Goal: Task Accomplishment & Management: Manage account settings

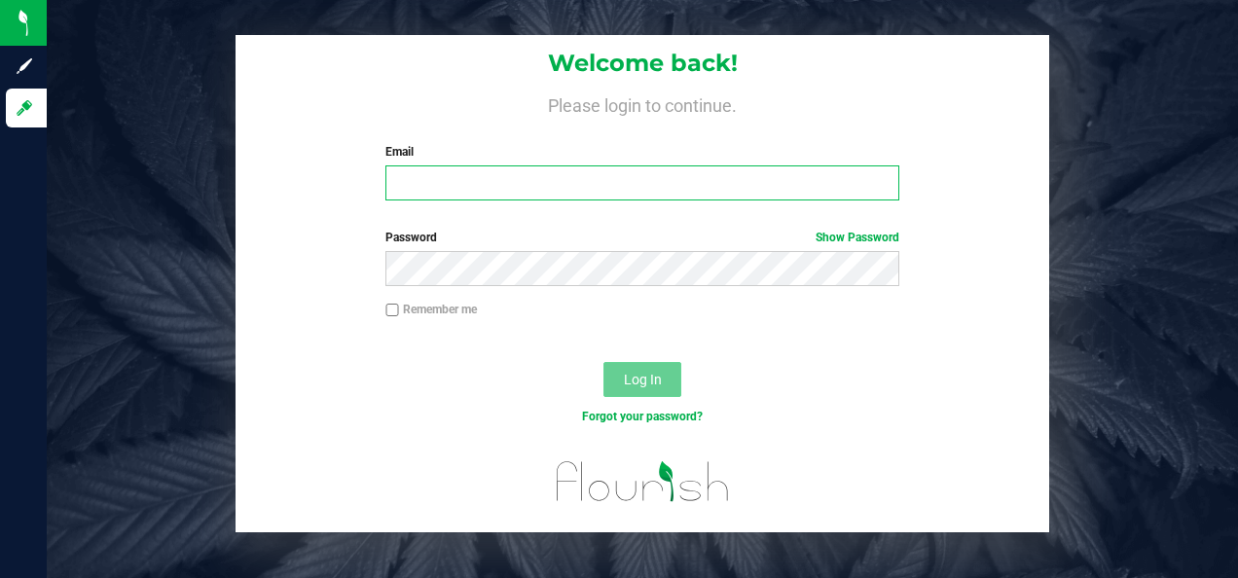
type input "[EMAIL_ADDRESS][DOMAIN_NAME]"
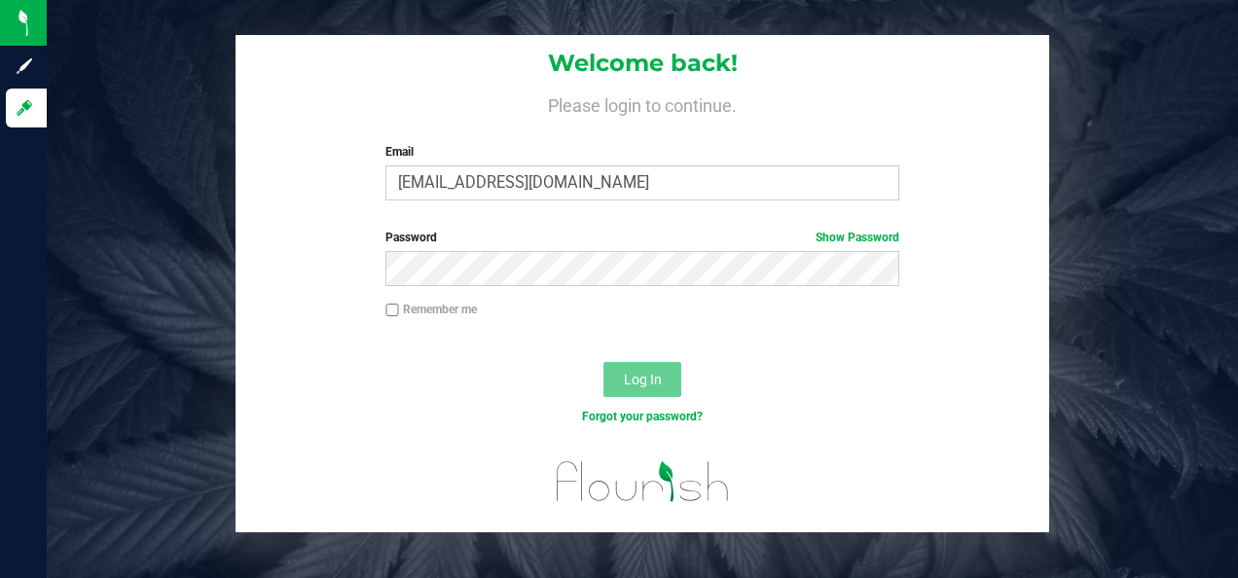
click at [645, 379] on span "Log In" at bounding box center [643, 380] width 38 height 16
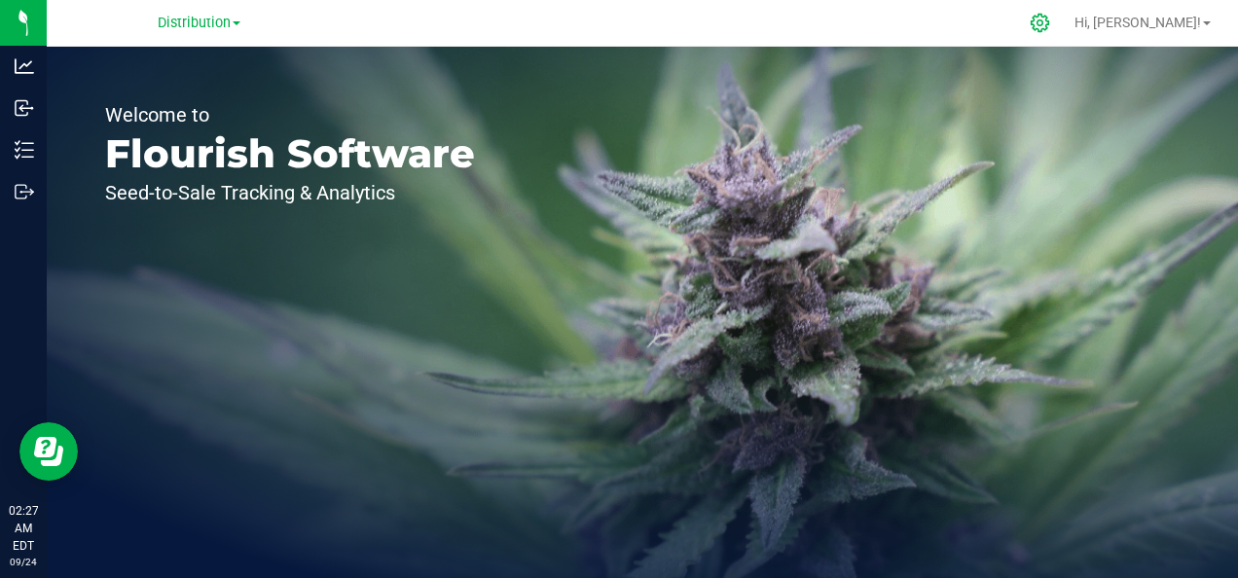
click at [1051, 22] on icon at bounding box center [1040, 23] width 20 height 20
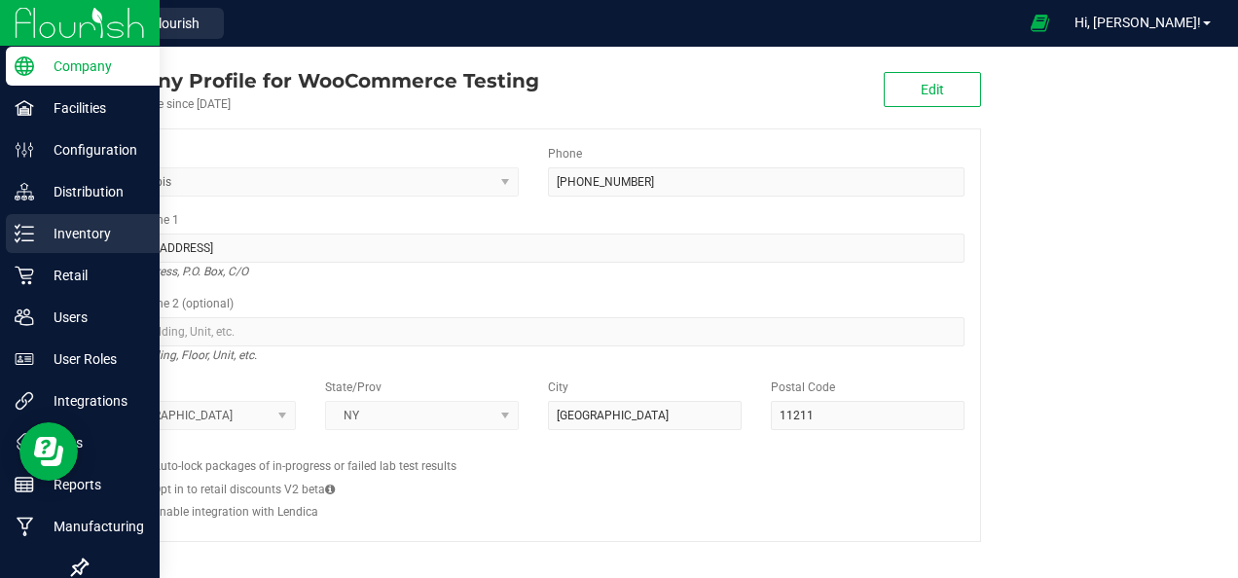
click at [84, 228] on p "Inventory" at bounding box center [92, 233] width 117 height 23
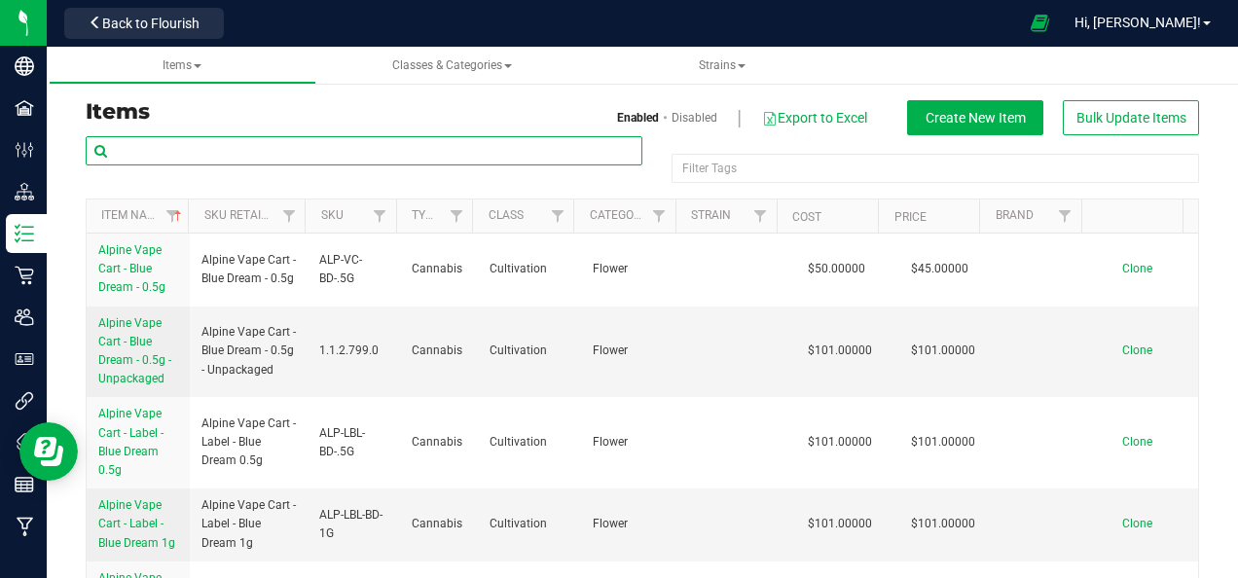
click at [206, 150] on input "text" at bounding box center [364, 150] width 557 height 29
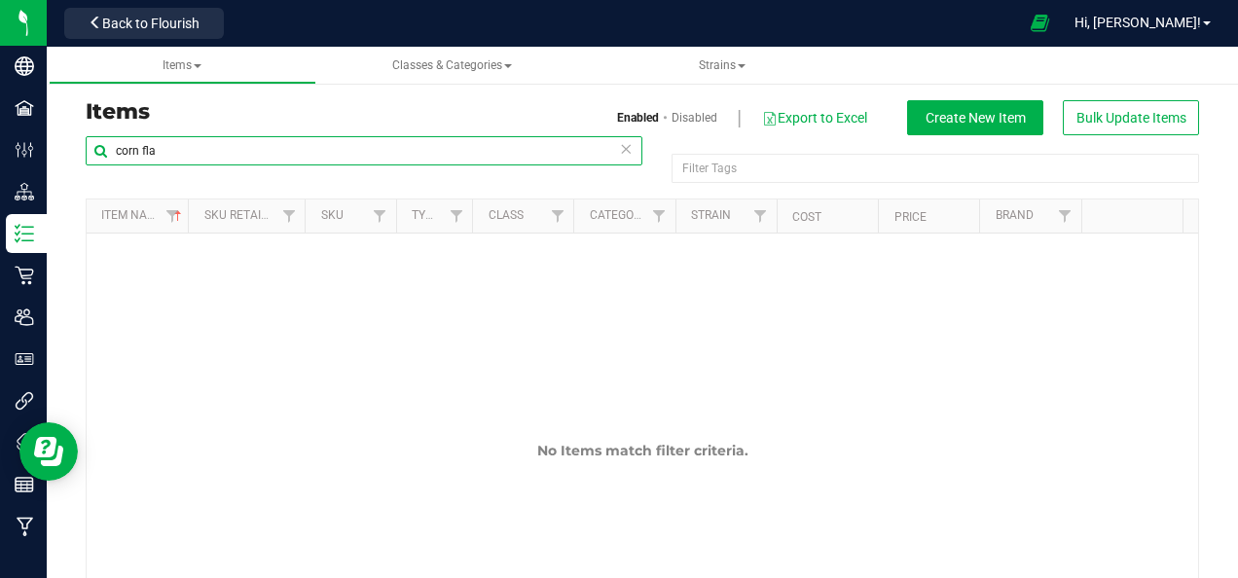
drag, startPoint x: 207, startPoint y: 146, endPoint x: 98, endPoint y: 148, distance: 109.1
click at [98, 148] on input "corn fla" at bounding box center [364, 150] width 557 height 29
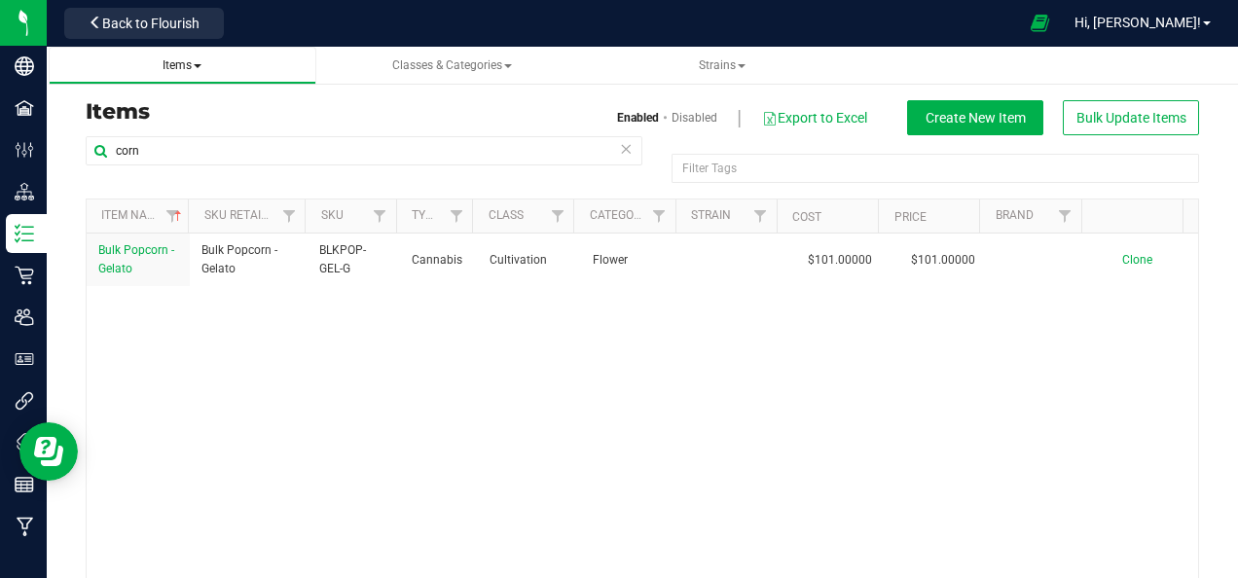
click at [201, 65] on span at bounding box center [198, 66] width 8 height 4
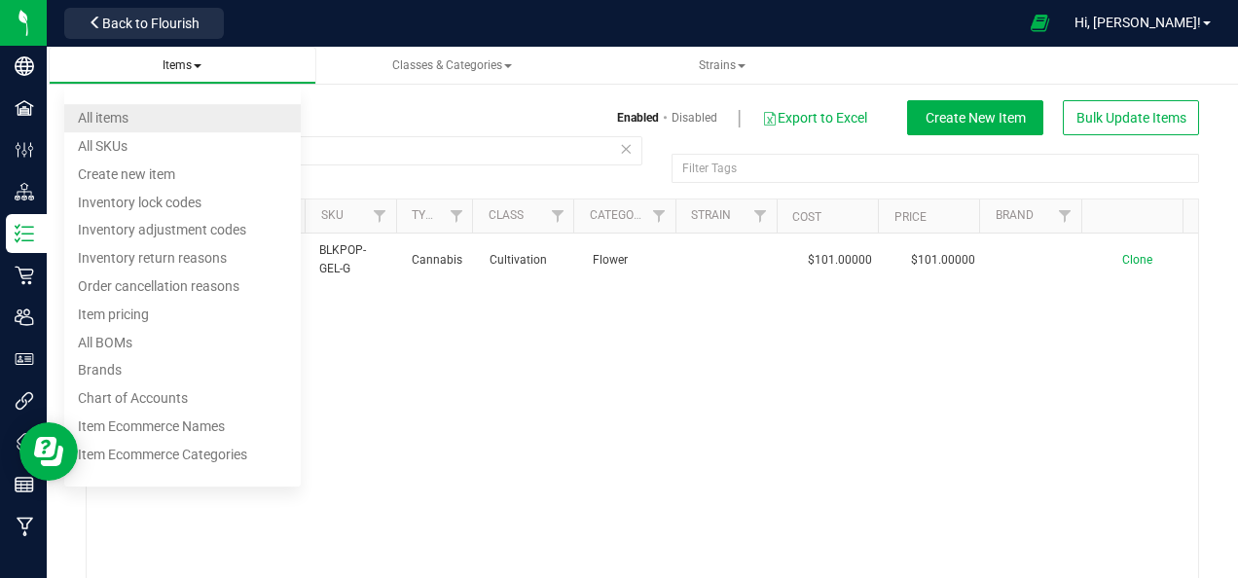
click at [136, 113] on li "All items" at bounding box center [182, 118] width 237 height 28
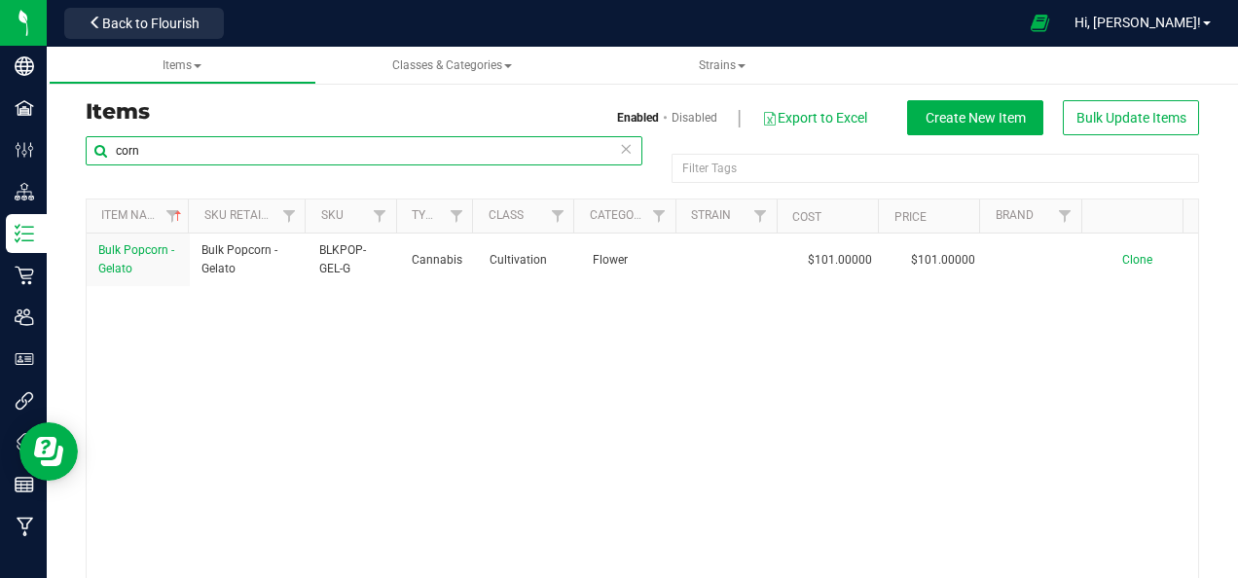
drag, startPoint x: 150, startPoint y: 154, endPoint x: 78, endPoint y: 144, distance: 72.7
click at [78, 144] on div "corn Filter Tags Filter Tags Item Name Sku Retail Display Name SKU Type Class C…" at bounding box center [642, 390] width 1143 height 510
paste input "Euonymus Flower"
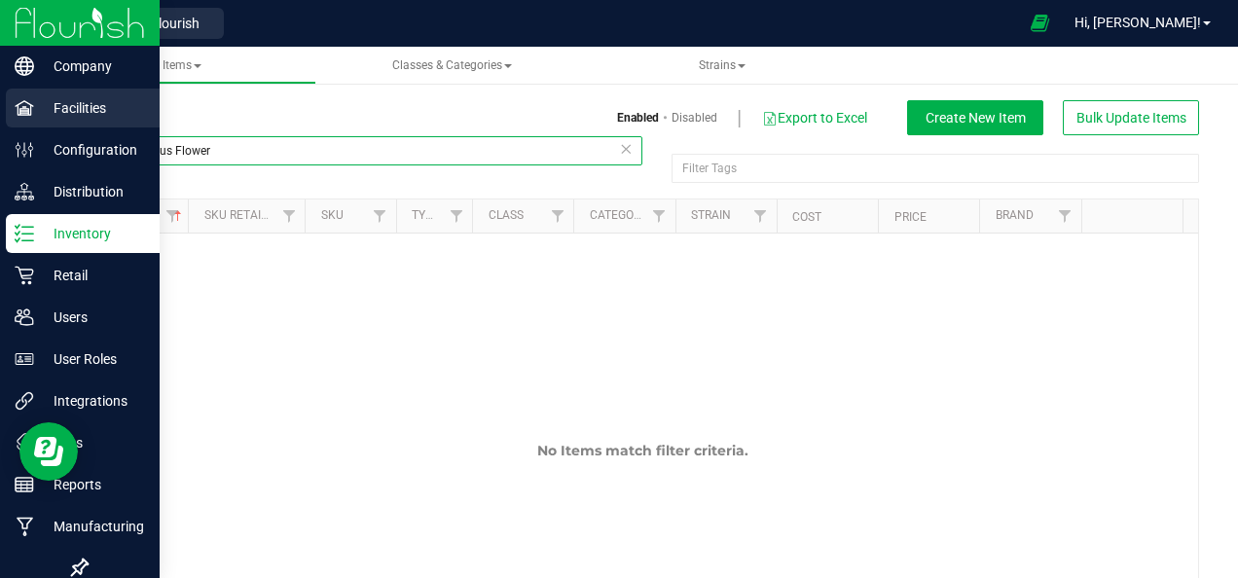
type input "Euonymus Flower"
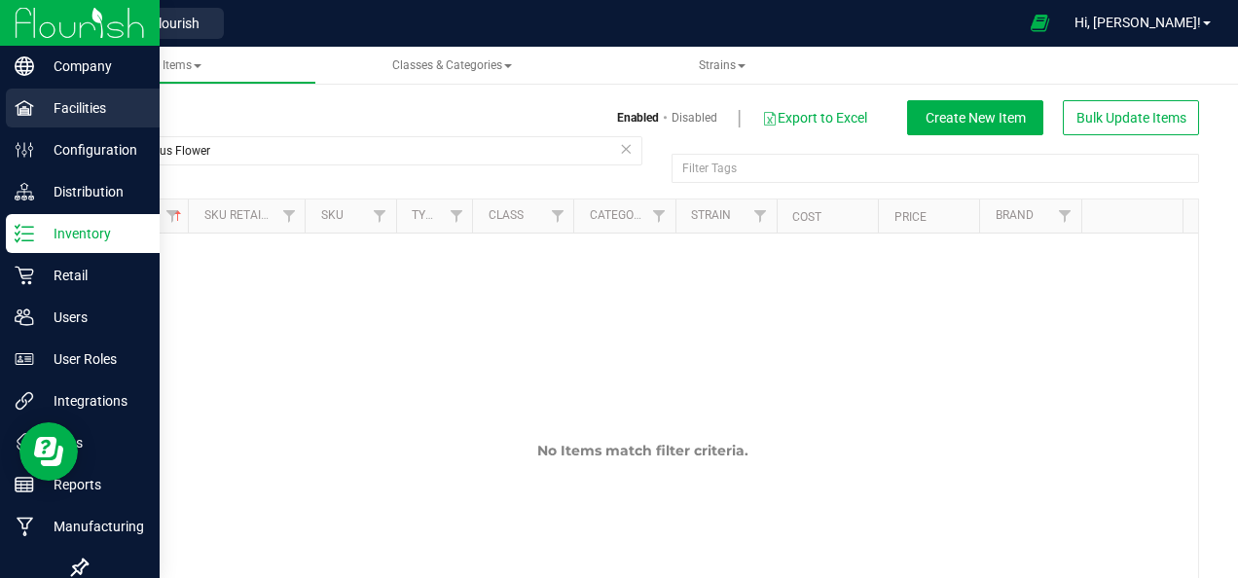
click at [84, 112] on p "Facilities" at bounding box center [92, 107] width 117 height 23
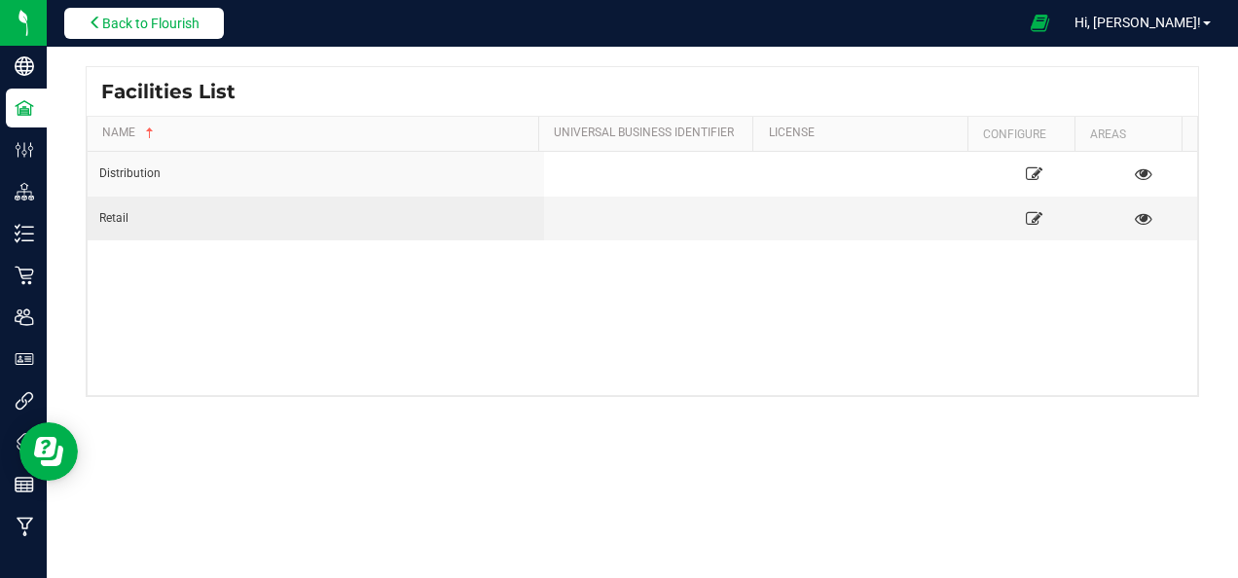
click at [136, 20] on span "Back to Flourish" at bounding box center [150, 24] width 97 height 16
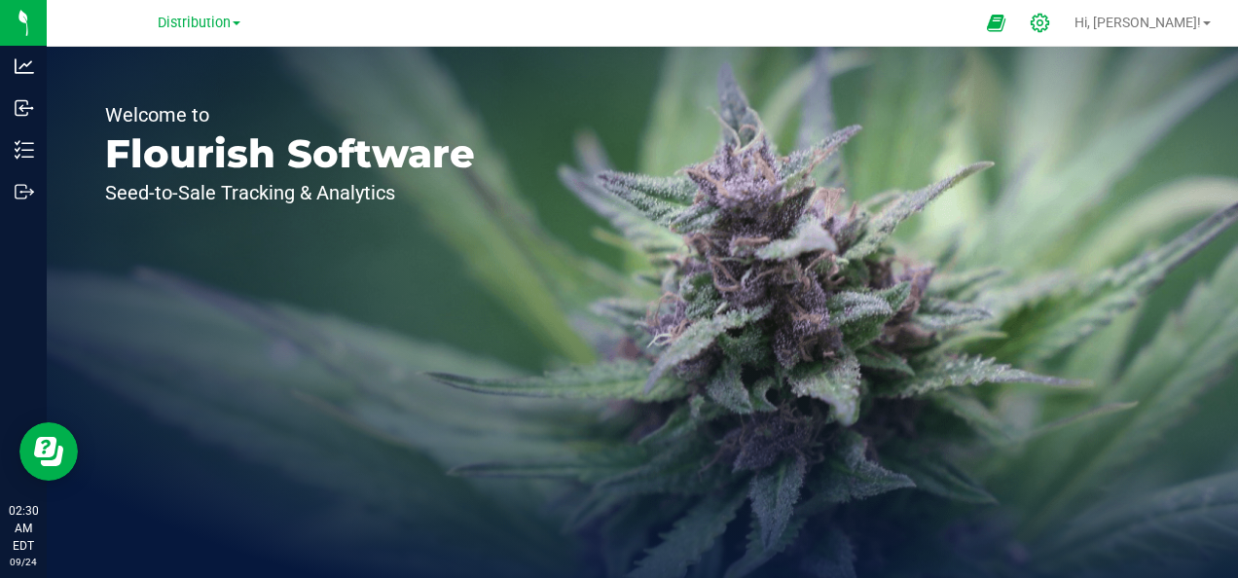
click at [1051, 19] on icon at bounding box center [1040, 23] width 20 height 20
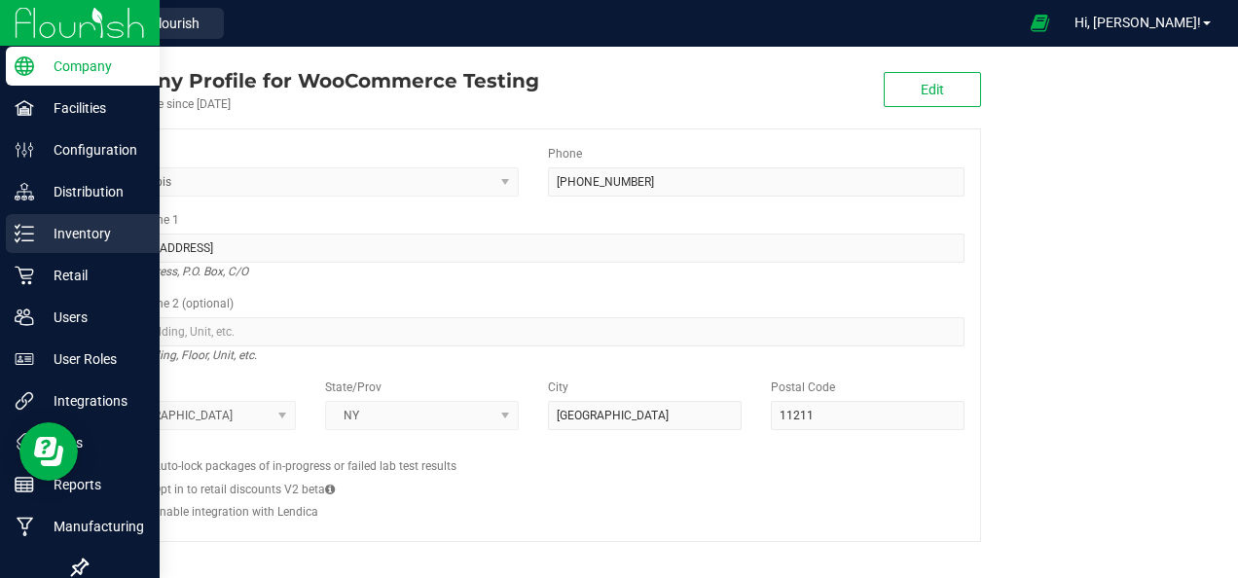
click at [93, 233] on p "Inventory" at bounding box center [92, 233] width 117 height 23
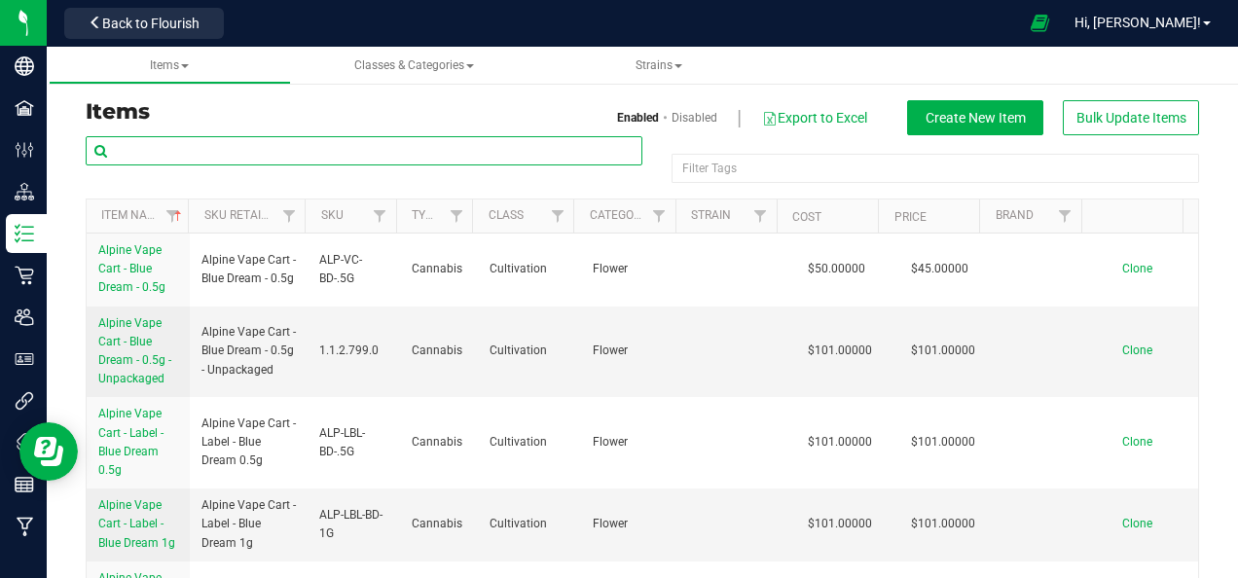
click at [255, 151] on input "text" at bounding box center [364, 150] width 557 height 29
paste input "Trempet Creeper"
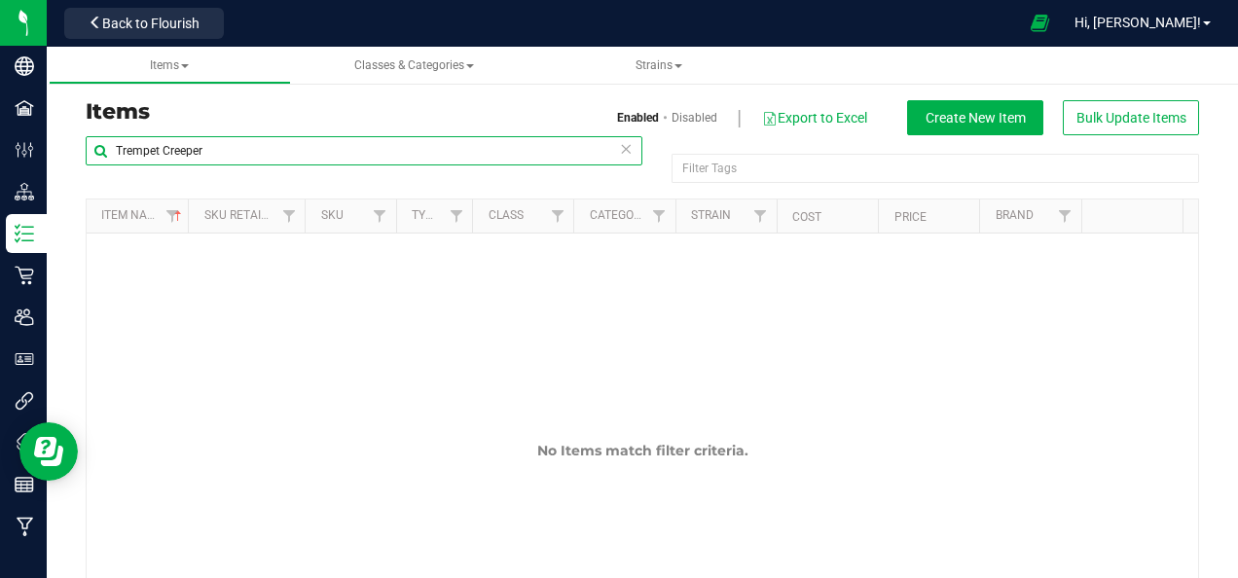
drag, startPoint x: 233, startPoint y: 158, endPoint x: -4, endPoint y: 152, distance: 236.7
click at [0, 152] on html "Company Facilities Configuration Distribution Inventory Retail Users User Roles…" at bounding box center [619, 289] width 1238 height 578
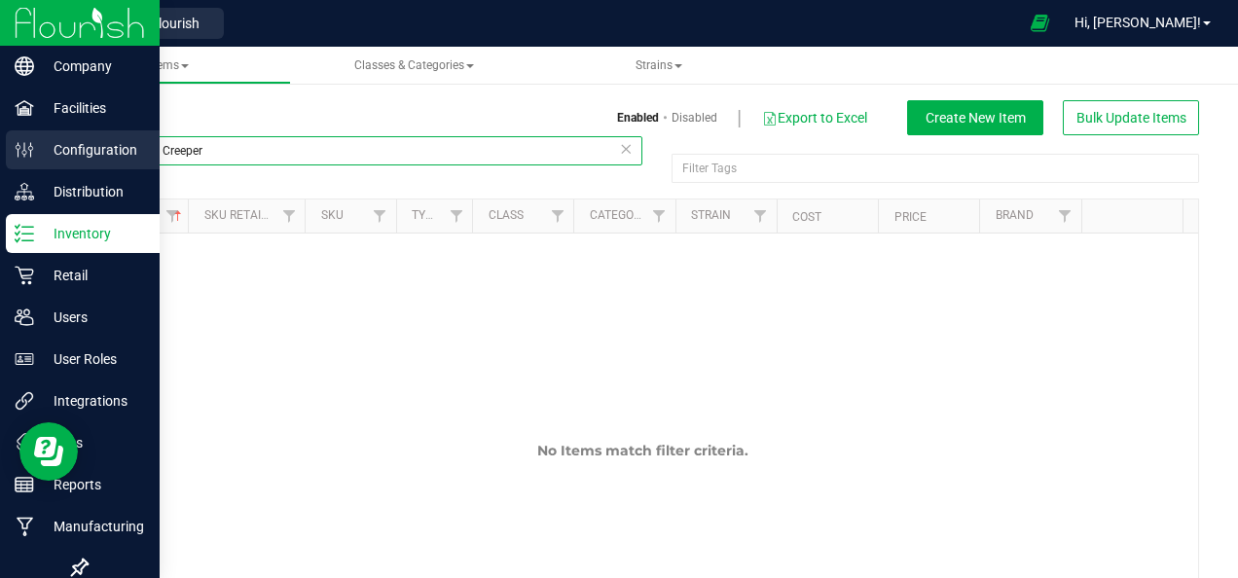
paste input "[PERSON_NAME]"
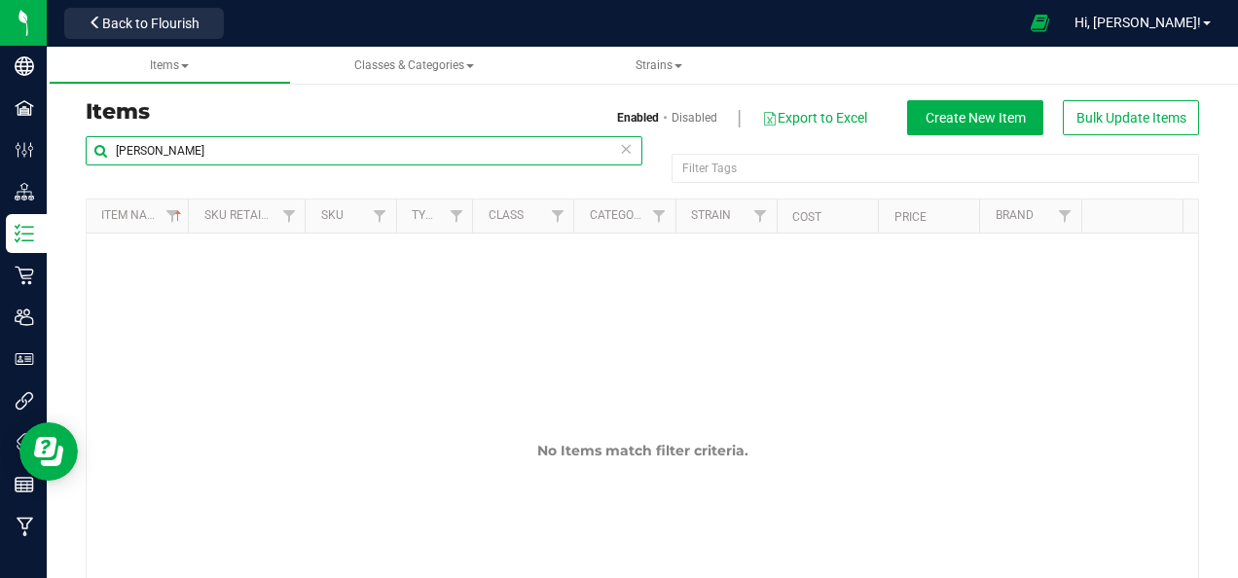
type input "[PERSON_NAME]"
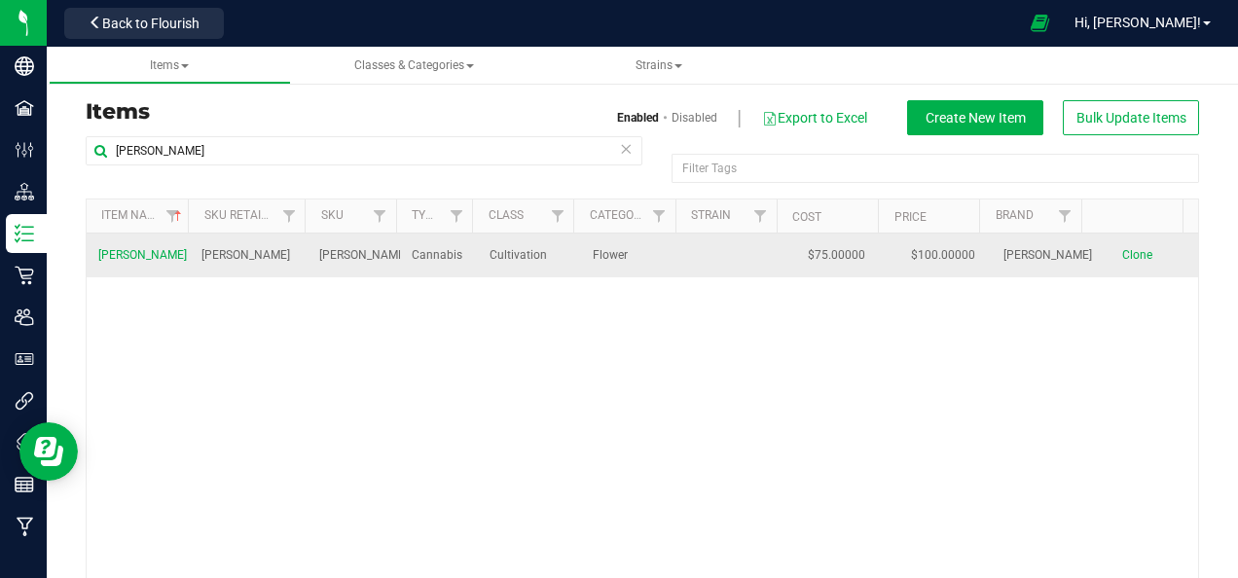
click at [126, 253] on span "[PERSON_NAME]" at bounding box center [142, 255] width 89 height 14
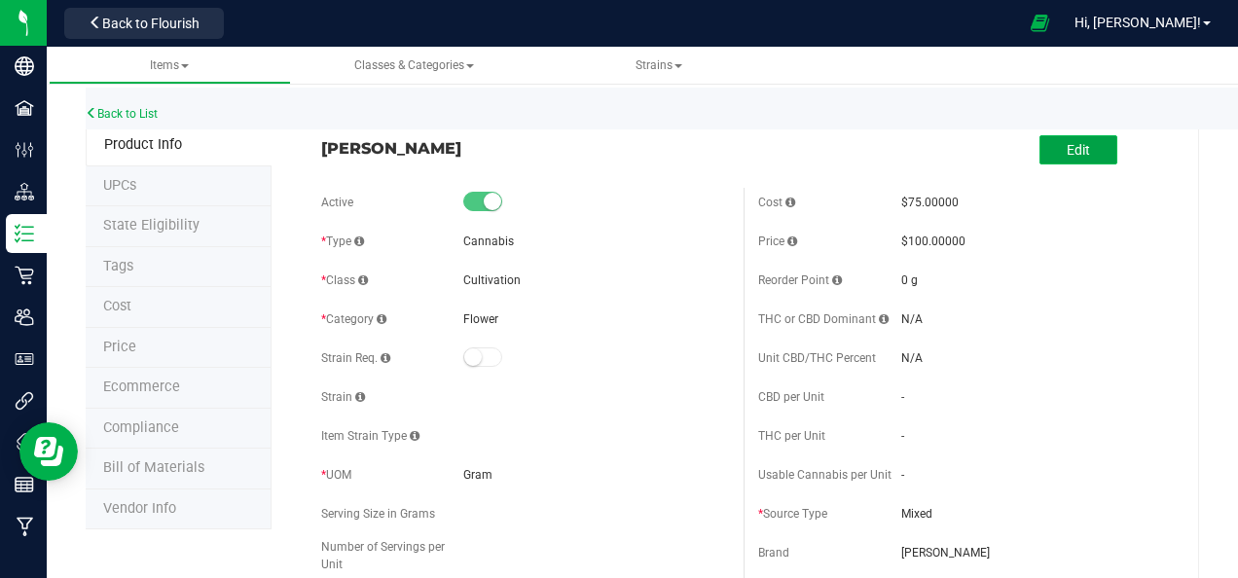
click at [1067, 146] on span "Edit" at bounding box center [1078, 150] width 23 height 16
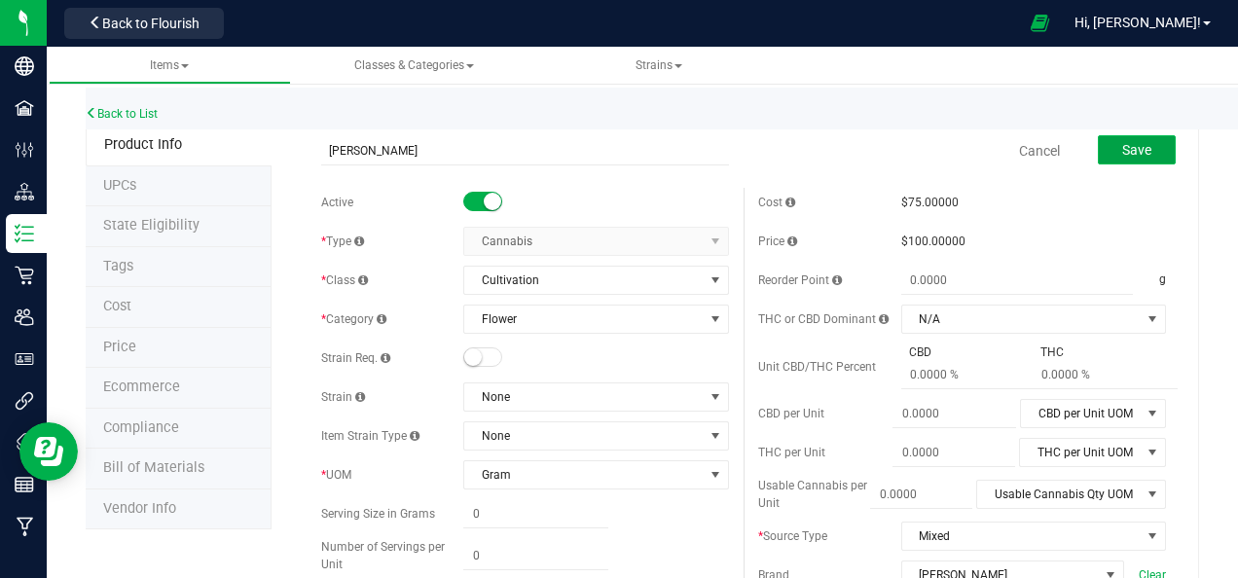
click at [1123, 148] on span "Save" at bounding box center [1137, 150] width 29 height 16
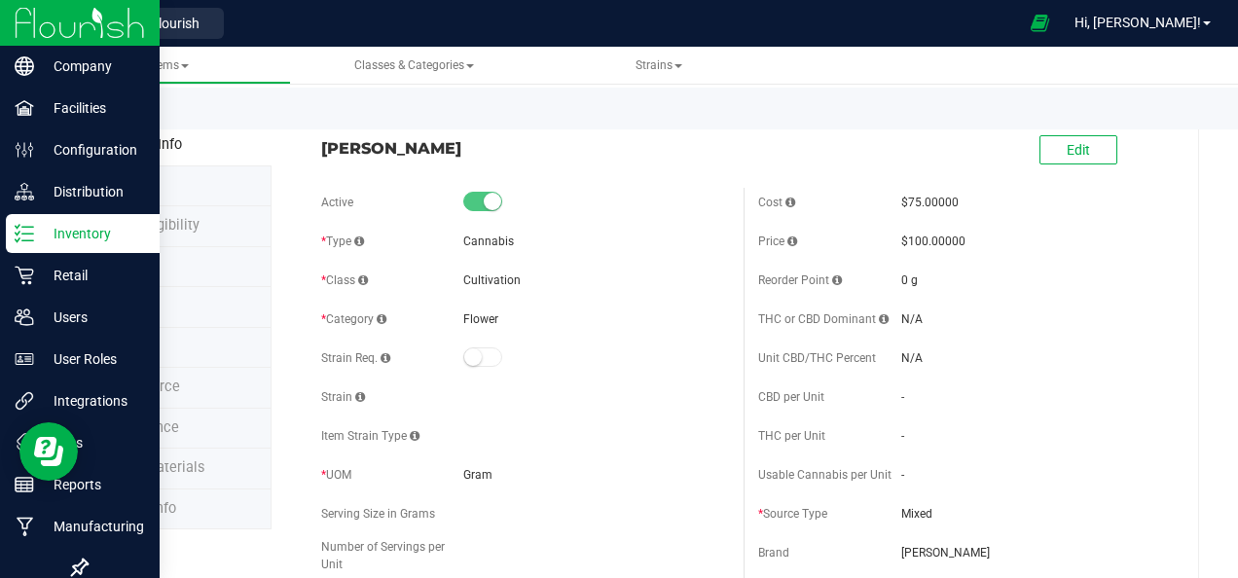
click at [70, 230] on p "Inventory" at bounding box center [92, 233] width 117 height 23
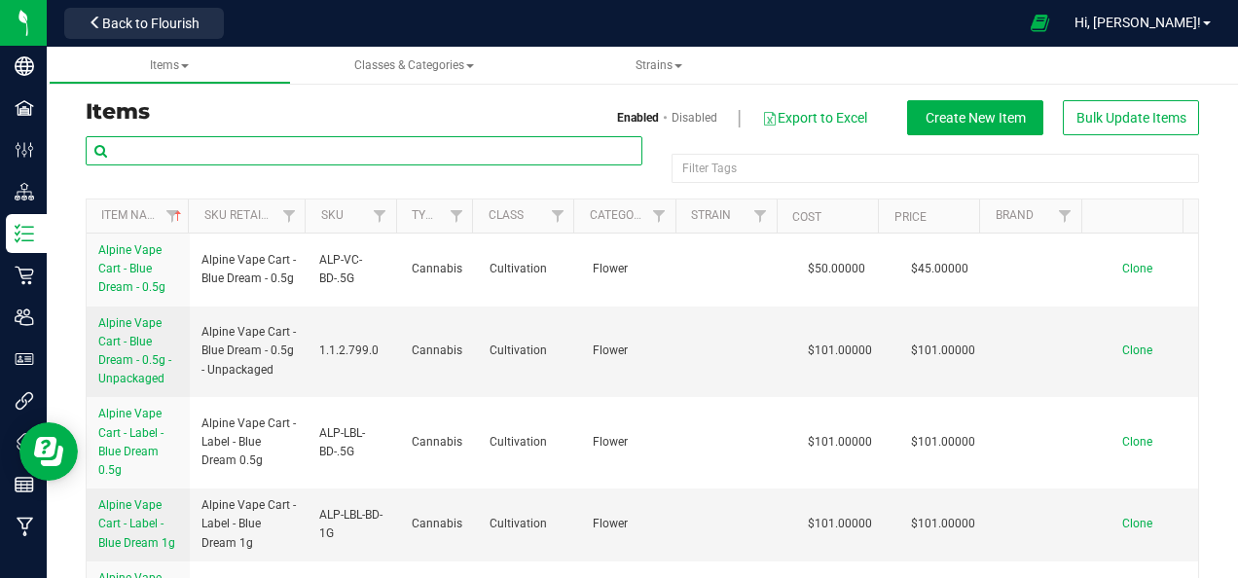
click at [162, 140] on input "text" at bounding box center [364, 150] width 557 height 29
paste input "sprite-00001"
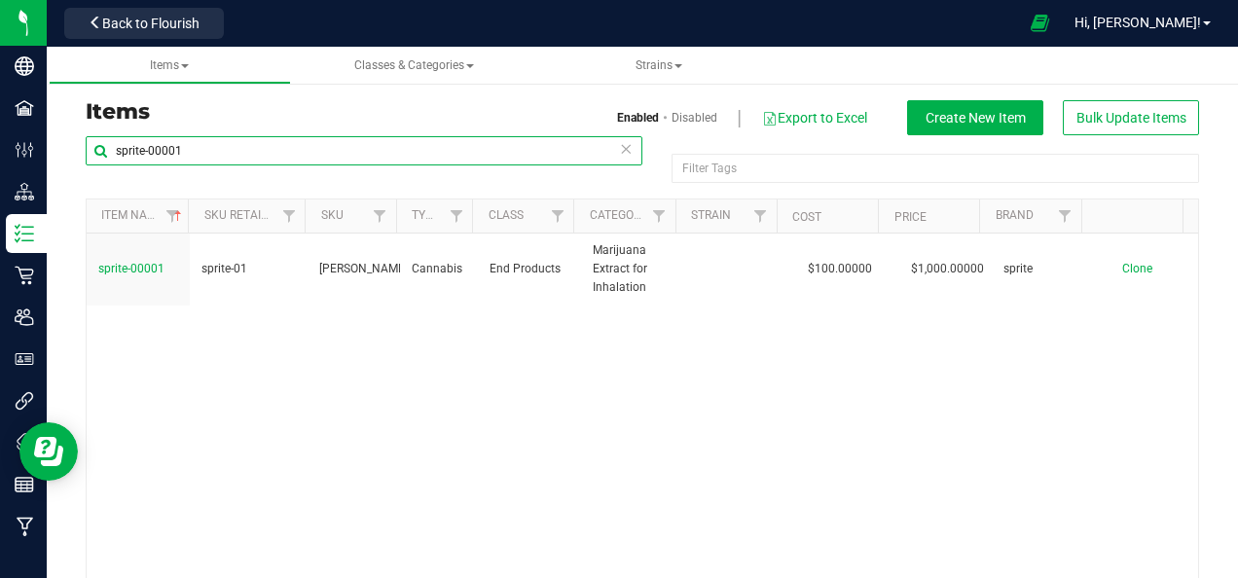
type input "sprite-00001"
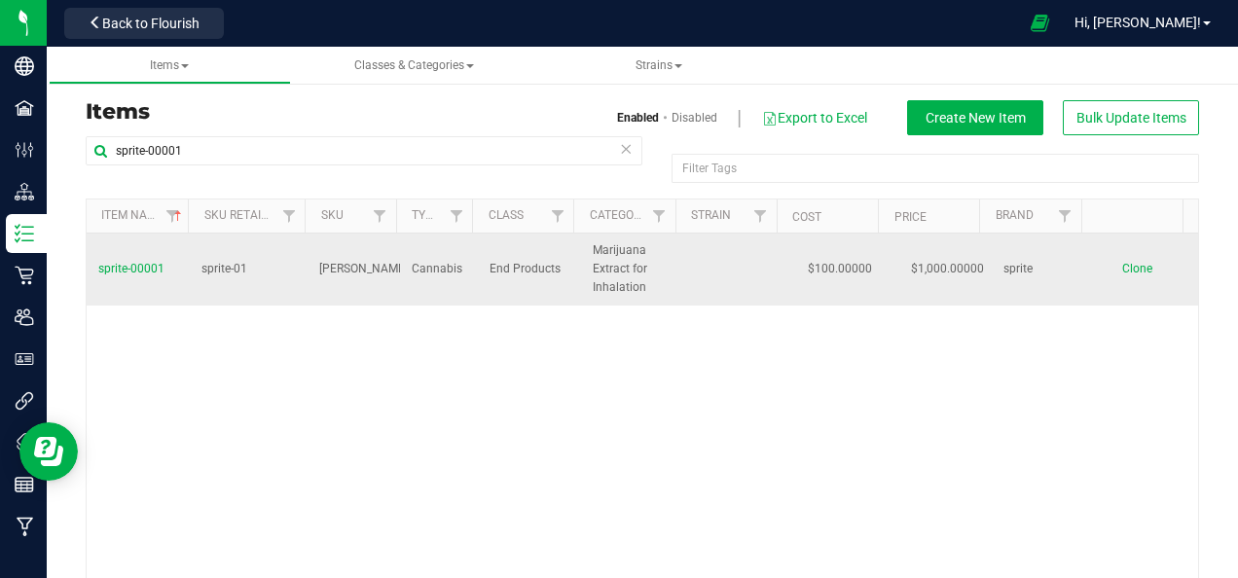
click at [129, 267] on span "sprite-00001" at bounding box center [131, 269] width 66 height 14
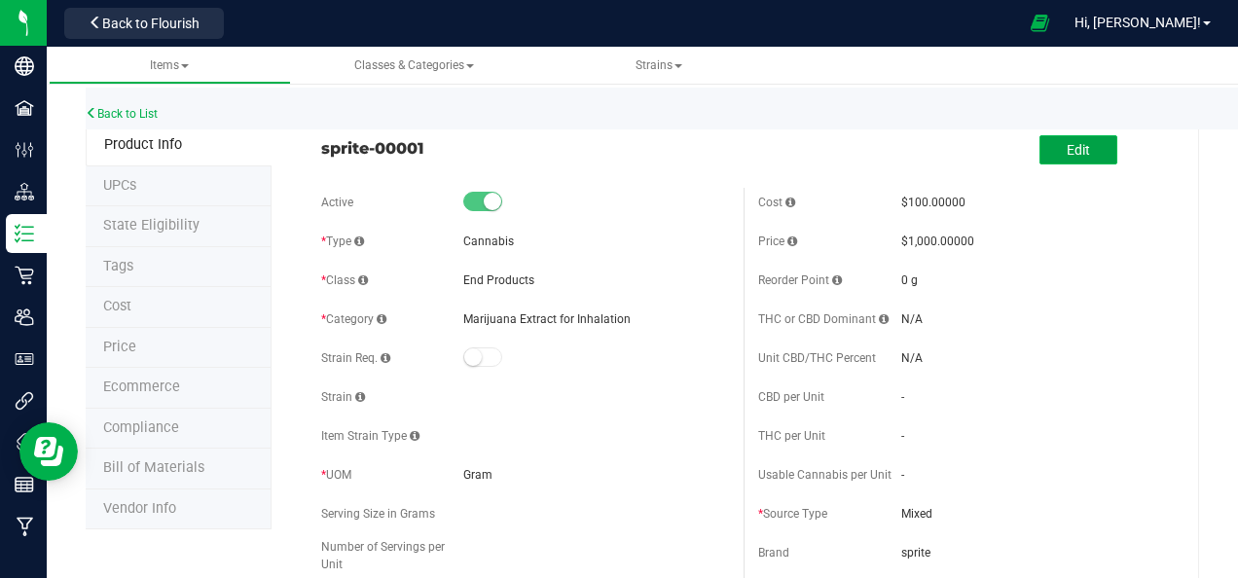
click at [1069, 146] on span "Edit" at bounding box center [1078, 150] width 23 height 16
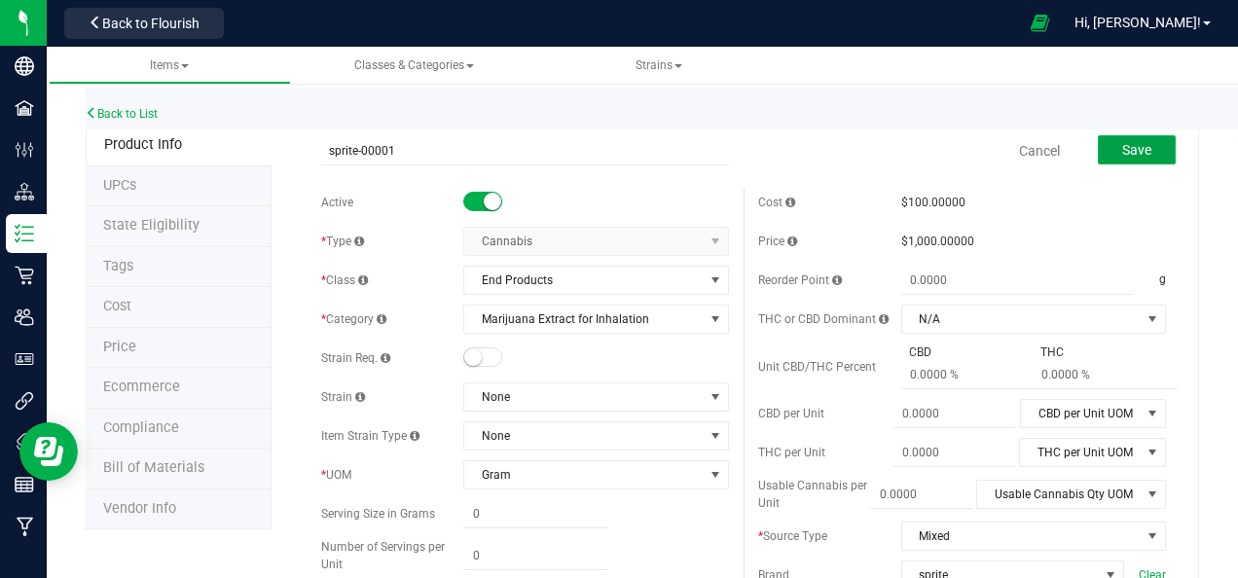
click at [1129, 147] on span "Save" at bounding box center [1137, 150] width 29 height 16
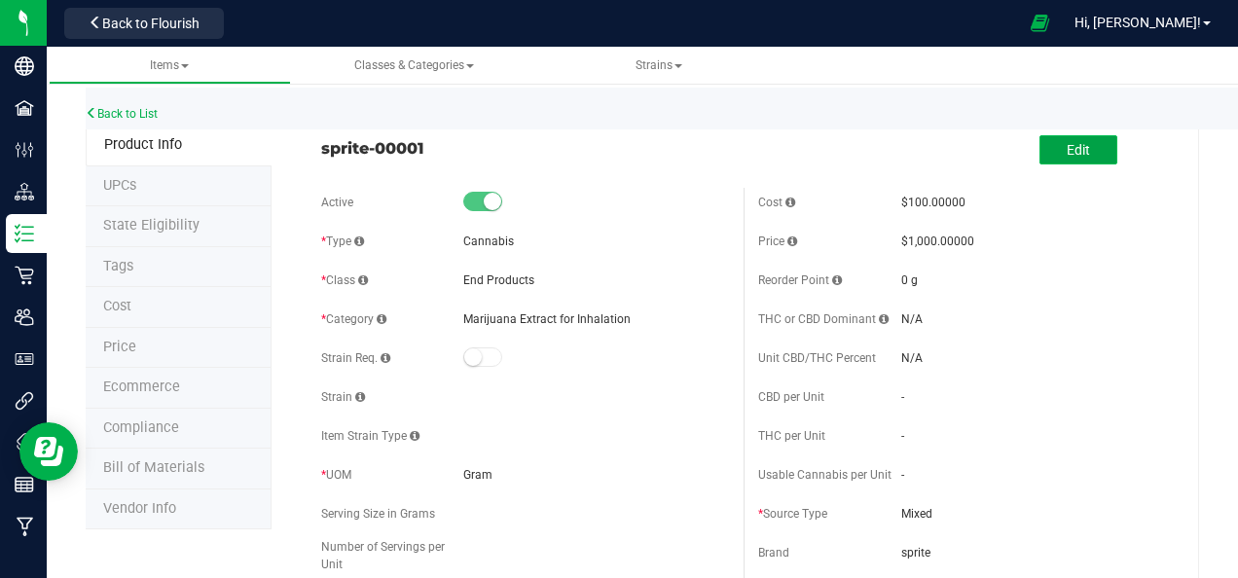
click at [1081, 156] on button "Edit" at bounding box center [1079, 149] width 78 height 29
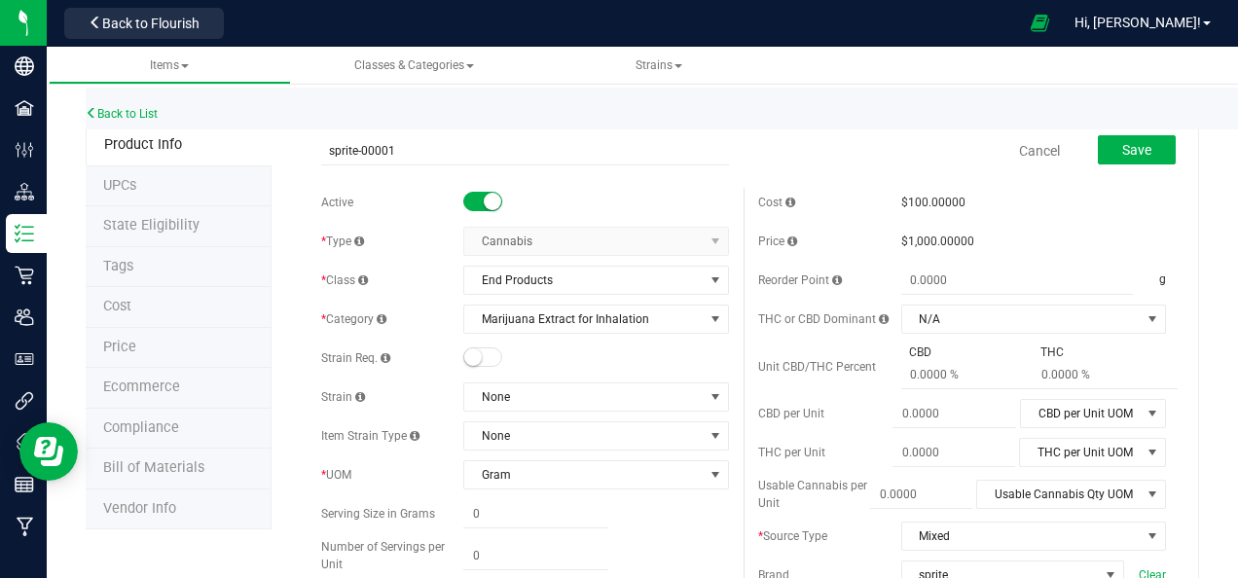
click at [128, 345] on span "Price" at bounding box center [119, 347] width 33 height 17
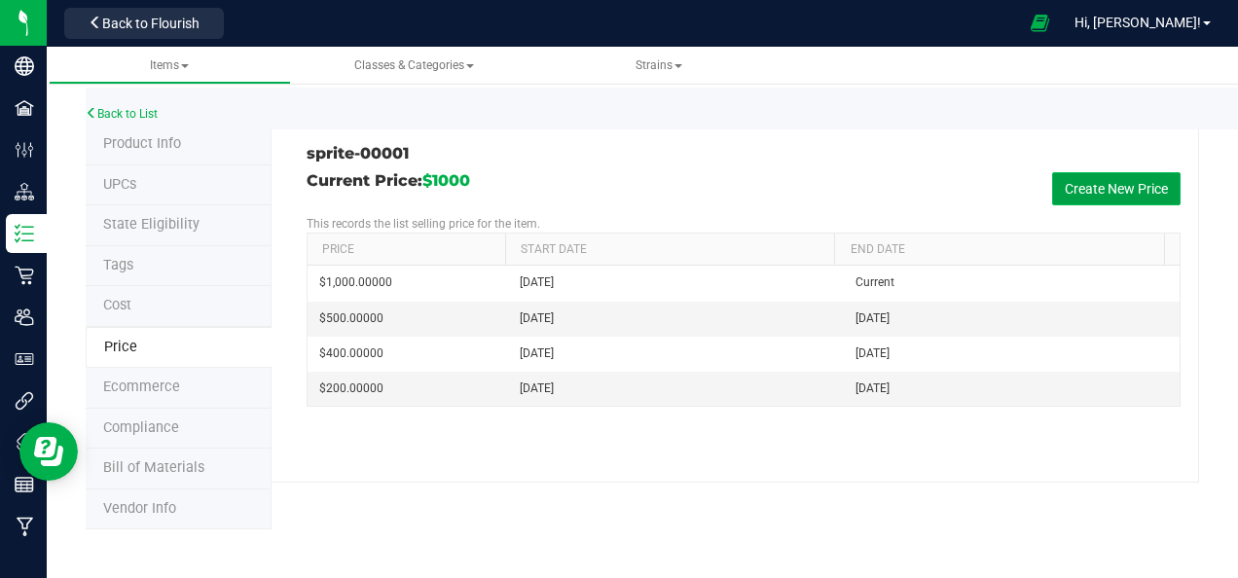
click at [1116, 186] on button "Create New Price" at bounding box center [1116, 188] width 129 height 33
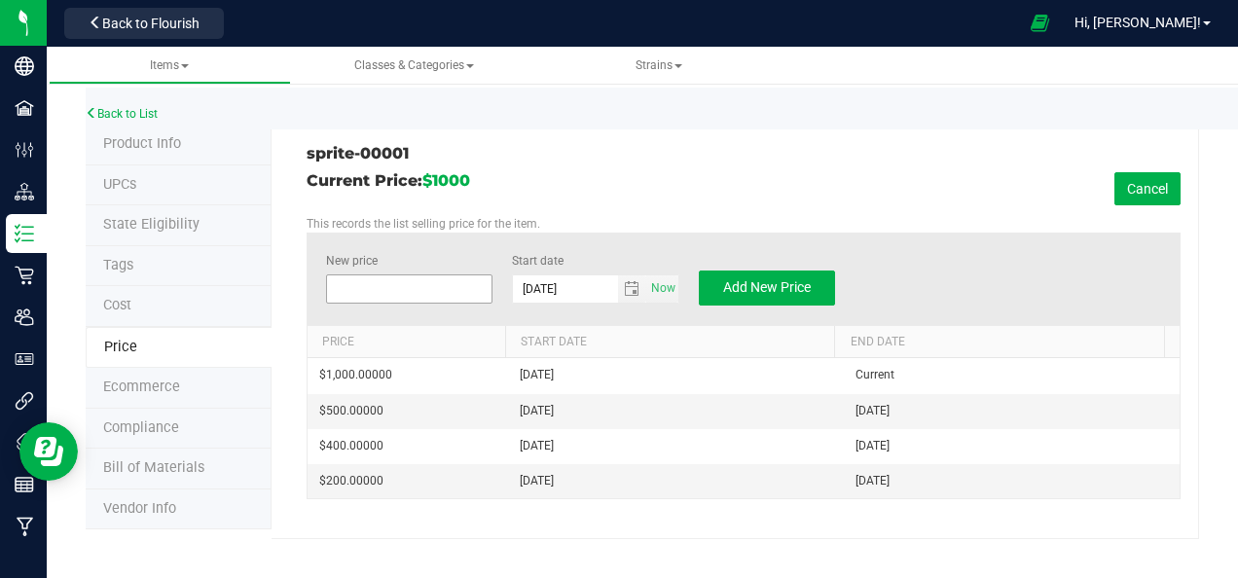
click at [343, 289] on span at bounding box center [409, 289] width 167 height 29
type input "20"
click at [483, 301] on span "$20.00000 20" at bounding box center [409, 289] width 167 height 29
click at [776, 286] on span "Add New Price" at bounding box center [767, 287] width 88 height 16
type input "$0.00000"
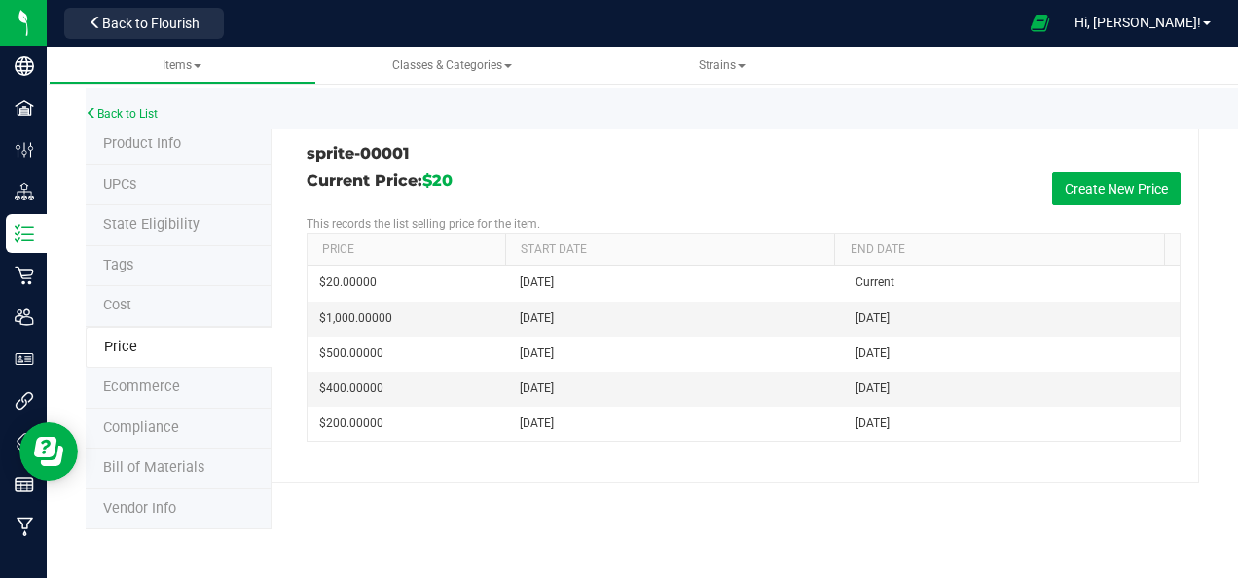
click at [426, 146] on h3 "sprite-00001" at bounding box center [518, 154] width 423 height 18
click at [129, 146] on span "Product Info" at bounding box center [142, 143] width 78 height 17
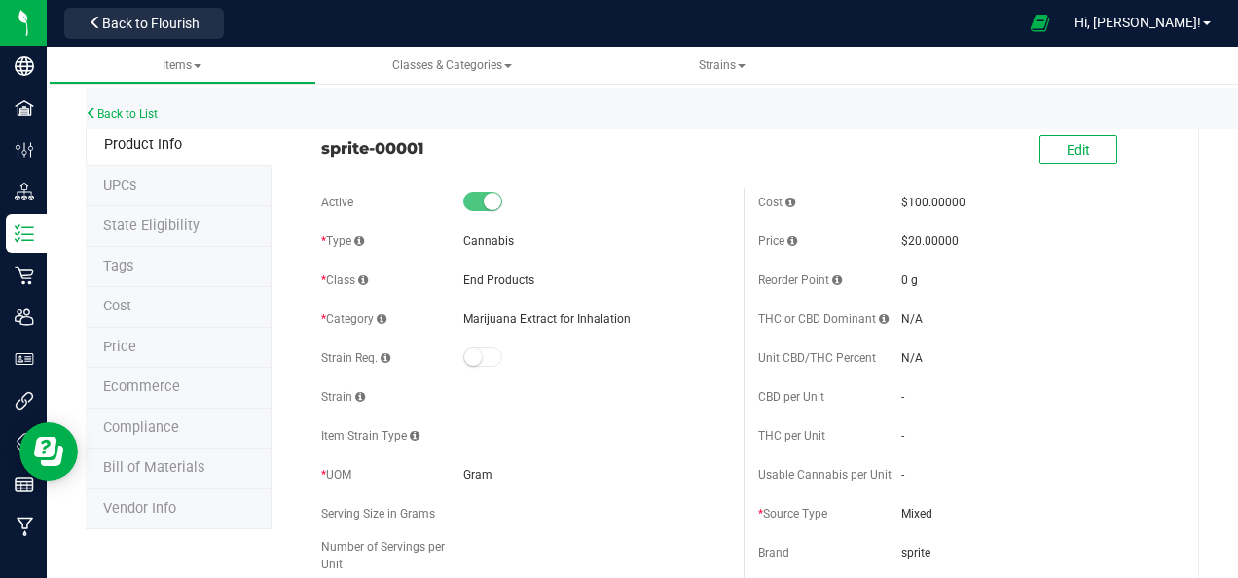
click at [442, 140] on span "sprite-00001" at bounding box center [525, 147] width 408 height 23
click at [1067, 152] on span "Edit" at bounding box center [1078, 150] width 23 height 16
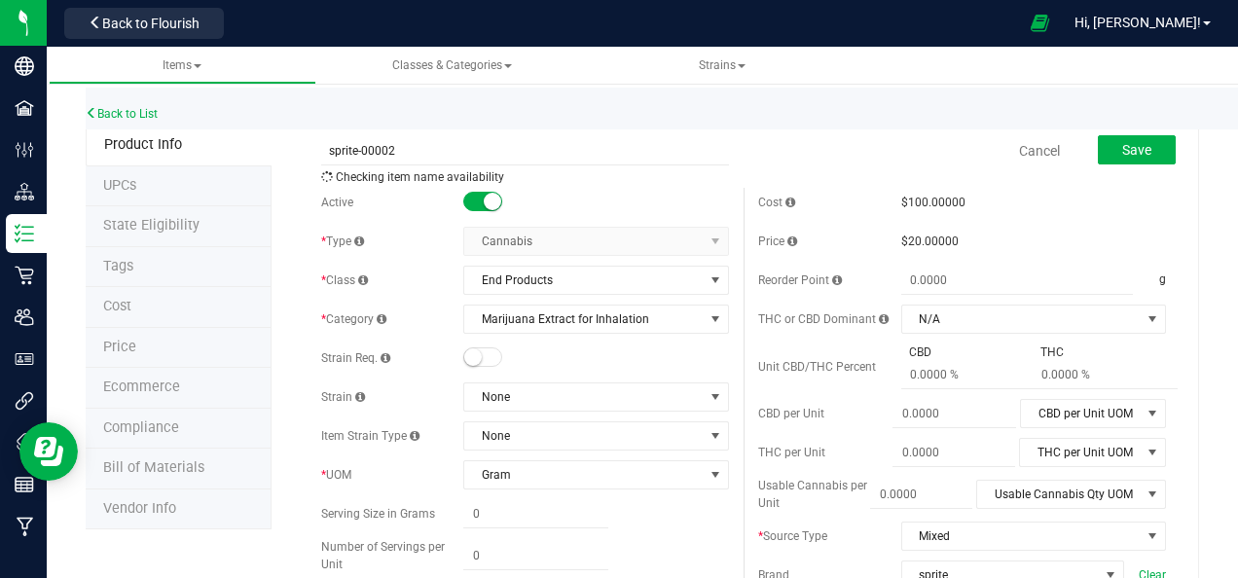
type input "sprite-00002"
click at [824, 117] on div "Back to List" at bounding box center [705, 109] width 1238 height 42
click at [1128, 151] on span "Save" at bounding box center [1137, 150] width 29 height 16
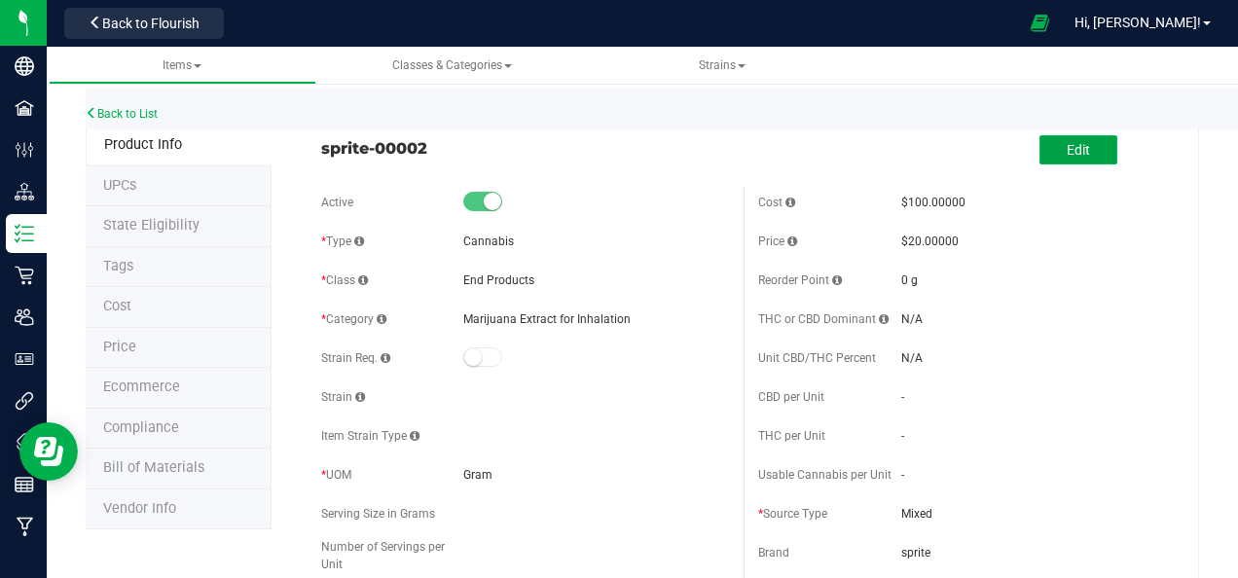
click at [1067, 154] on span "Edit" at bounding box center [1078, 150] width 23 height 16
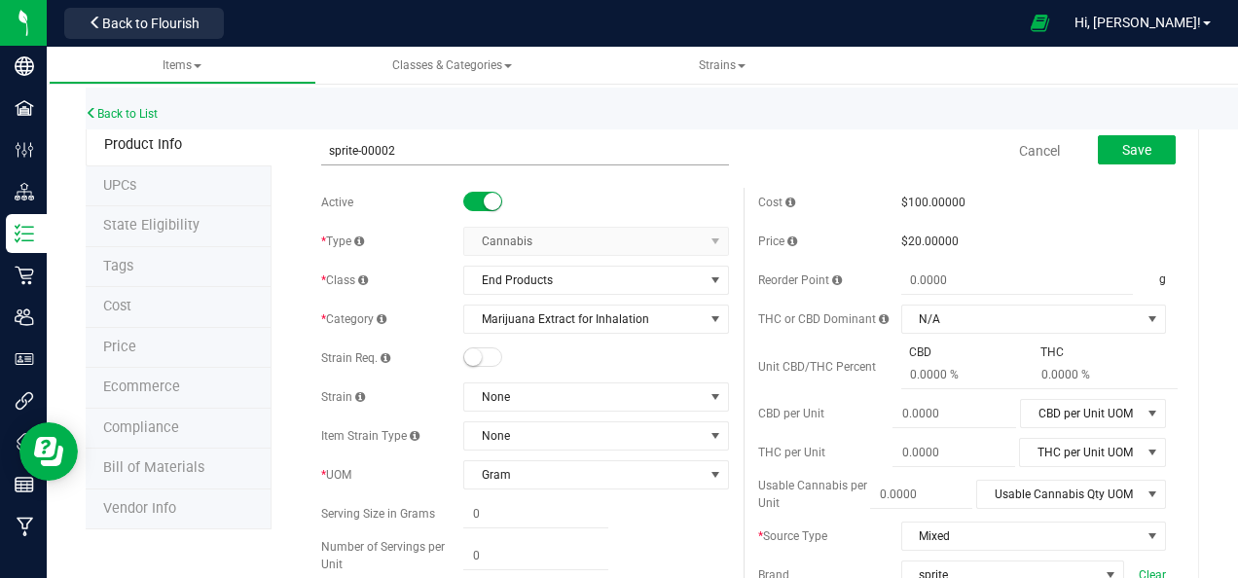
click at [387, 149] on input "sprite-00002" at bounding box center [525, 150] width 408 height 29
type input "sprite-00001"
click at [1106, 150] on button "Save" at bounding box center [1137, 149] width 78 height 29
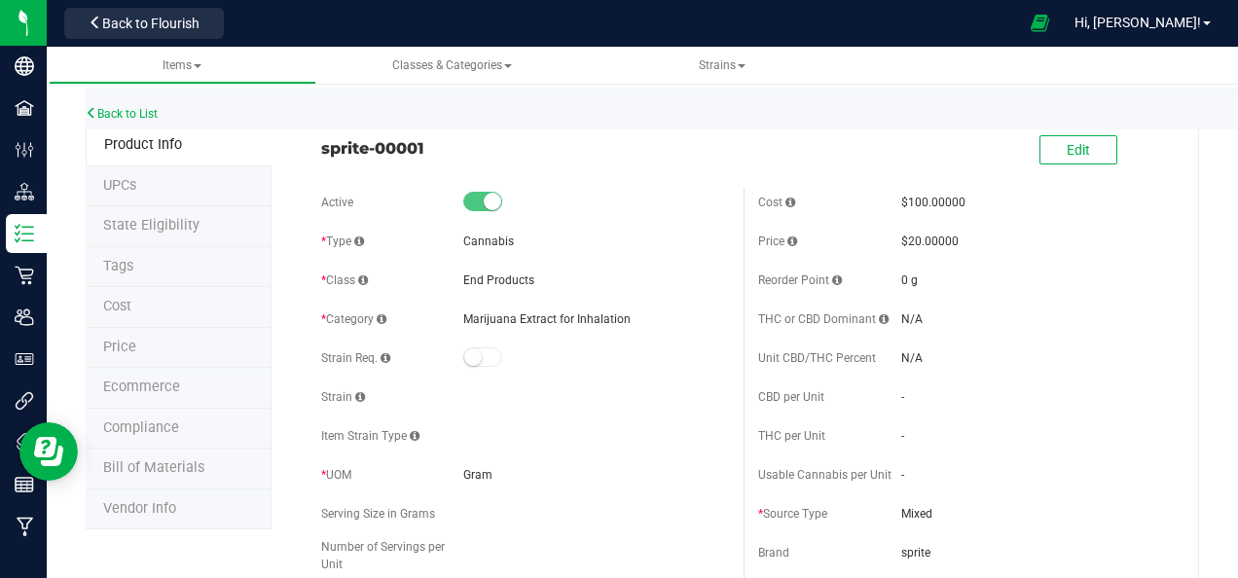
drag, startPoint x: 428, startPoint y: 145, endPoint x: 308, endPoint y: 149, distance: 120.8
click at [308, 149] on div "sprite-00001" at bounding box center [525, 143] width 437 height 33
copy span "sprite-00001"
click at [1067, 153] on span "Edit" at bounding box center [1078, 150] width 23 height 16
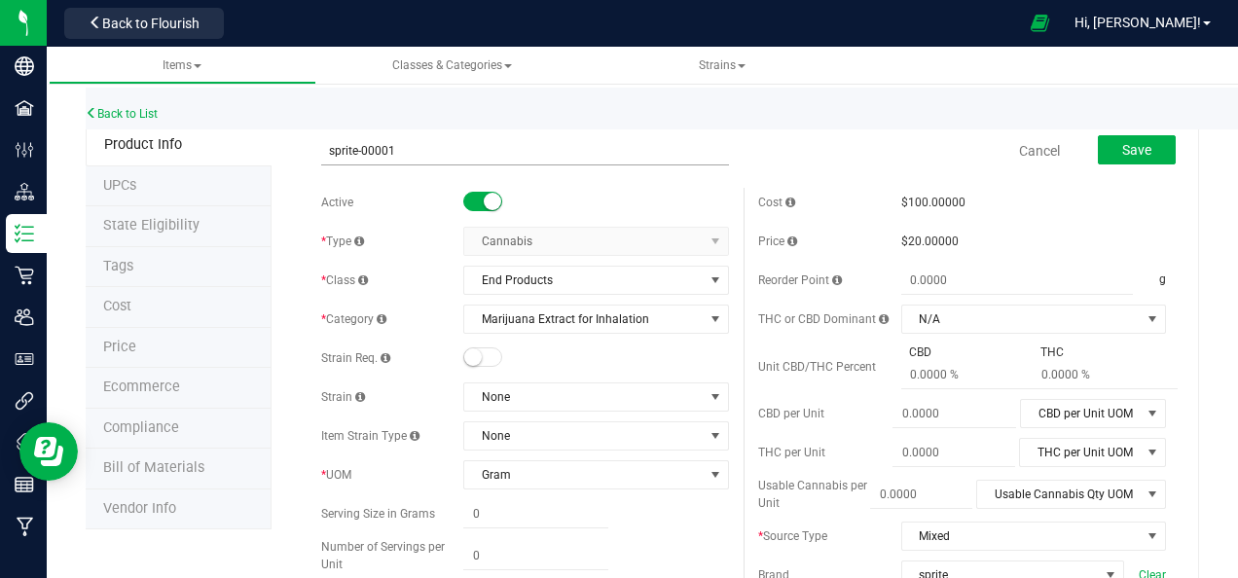
click at [391, 150] on input "sprite-00001" at bounding box center [525, 150] width 408 height 29
type input "sprite-00002"
click at [1106, 144] on button "Save" at bounding box center [1137, 149] width 78 height 29
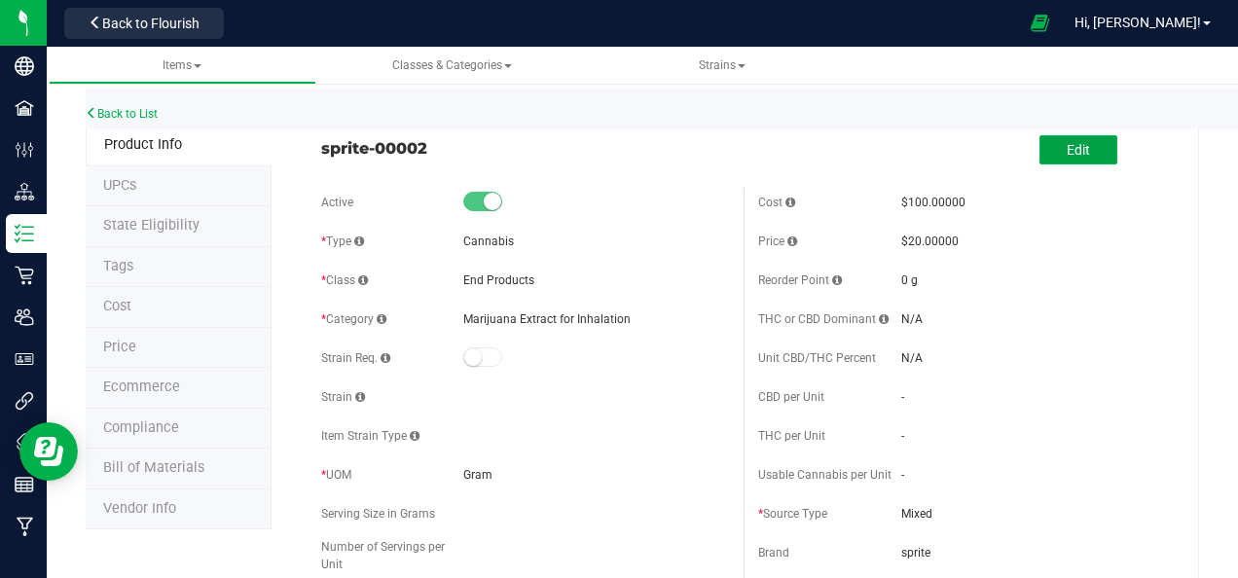
click at [1067, 150] on span "Edit" at bounding box center [1078, 150] width 23 height 16
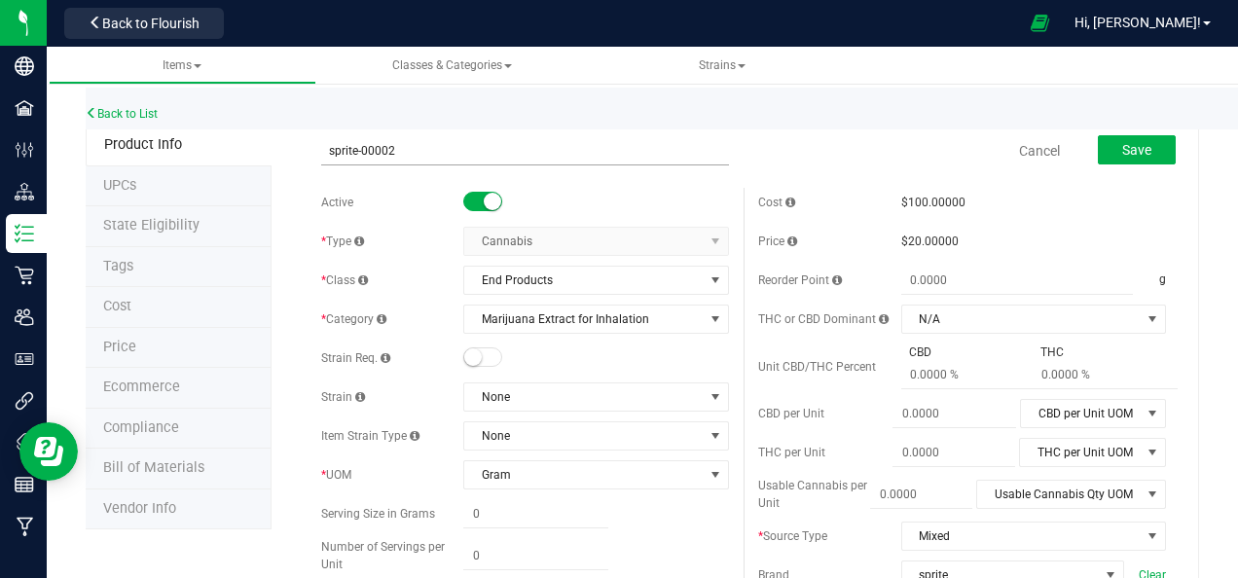
click at [390, 150] on input "sprite-00002" at bounding box center [525, 150] width 408 height 29
type input "sprite-00003"
click at [1123, 150] on span "Save" at bounding box center [1137, 150] width 29 height 16
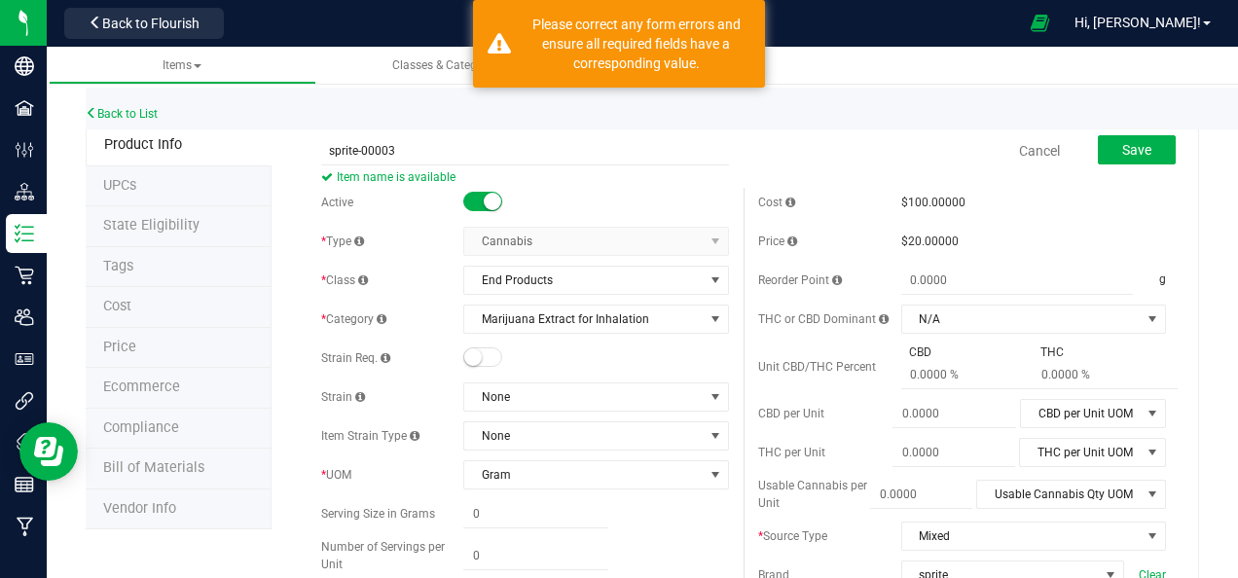
click at [573, 114] on div "Back to List" at bounding box center [705, 109] width 1238 height 42
click at [814, 76] on link "Strains" at bounding box center [722, 66] width 268 height 38
click at [1019, 146] on link "Cancel" at bounding box center [1039, 150] width 41 height 19
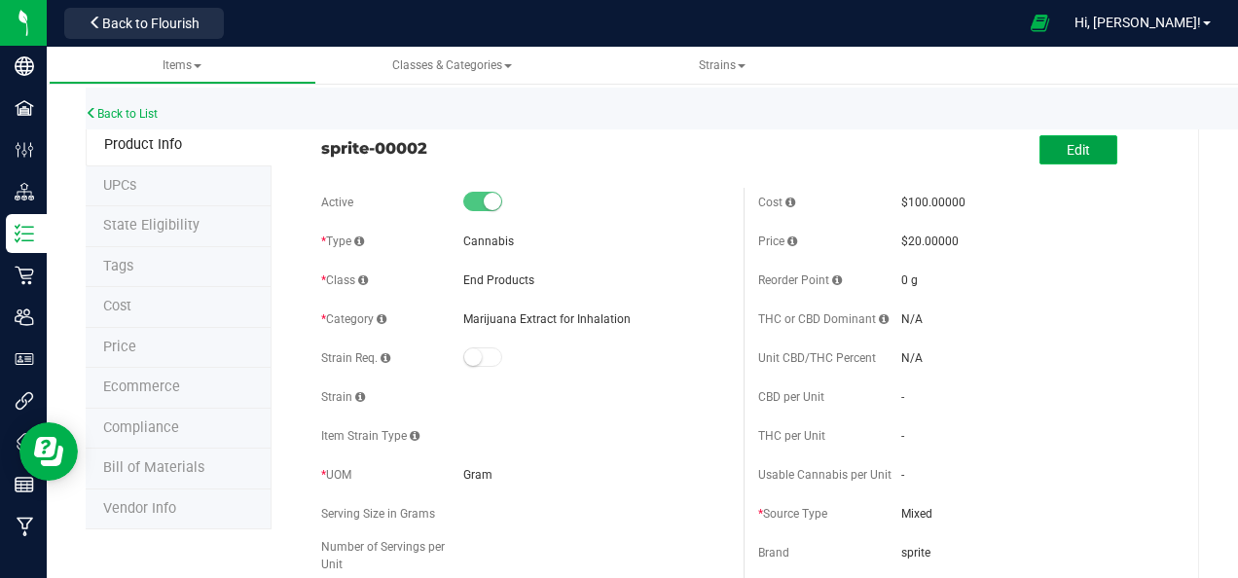
click at [1067, 152] on span "Edit" at bounding box center [1078, 150] width 23 height 16
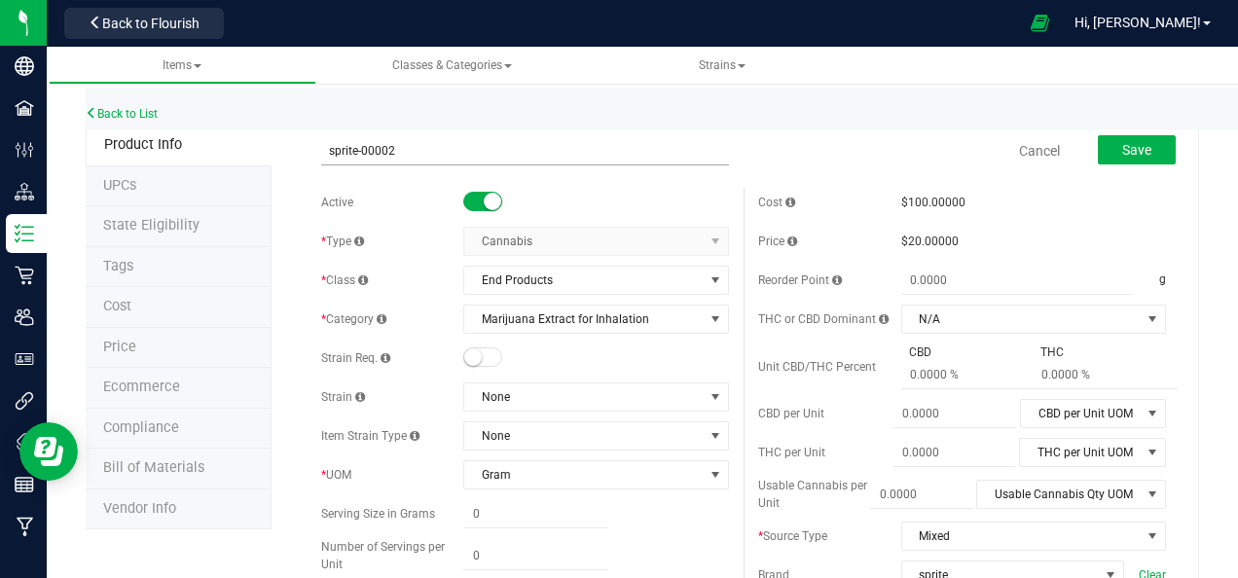
click at [385, 152] on input "sprite-00002" at bounding box center [525, 150] width 408 height 29
type input "sprite-00003"
click at [833, 127] on div "Back to List" at bounding box center [705, 109] width 1238 height 42
click at [1123, 150] on span "Save" at bounding box center [1137, 150] width 29 height 16
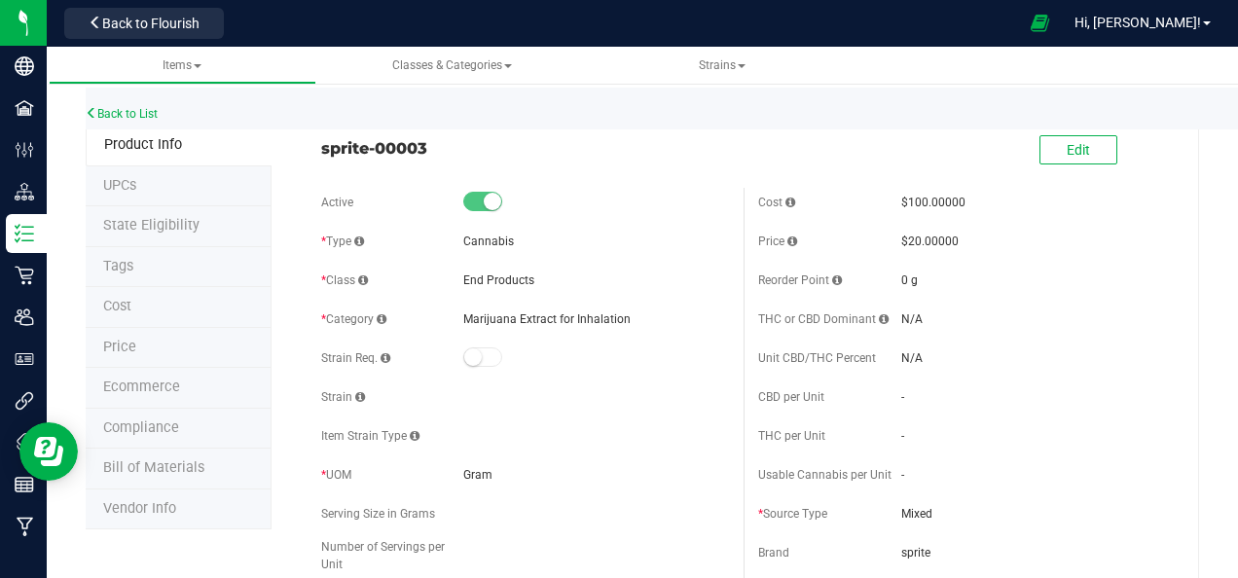
scroll to position [278, 0]
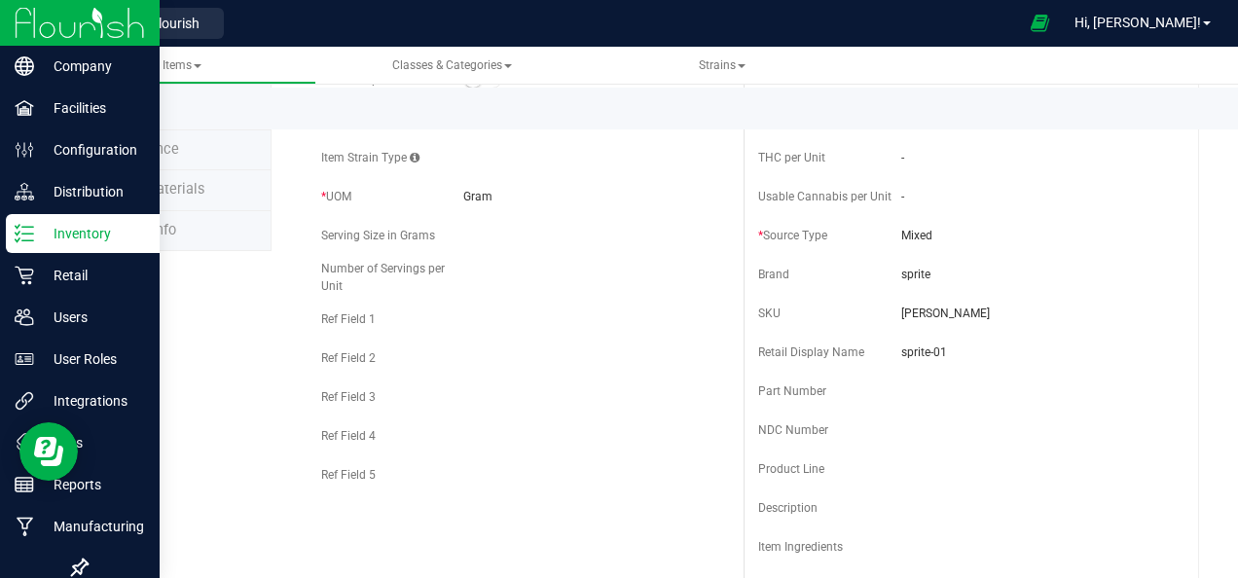
click at [63, 238] on p "Inventory" at bounding box center [92, 233] width 117 height 23
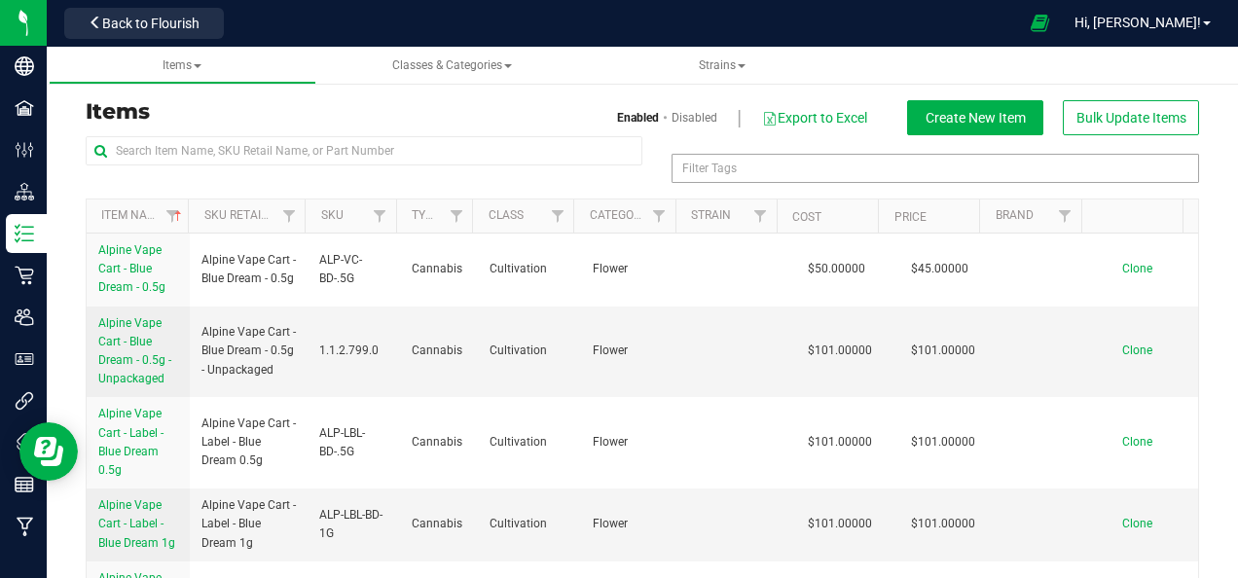
click at [741, 170] on div "Filter Tags" at bounding box center [936, 168] width 528 height 29
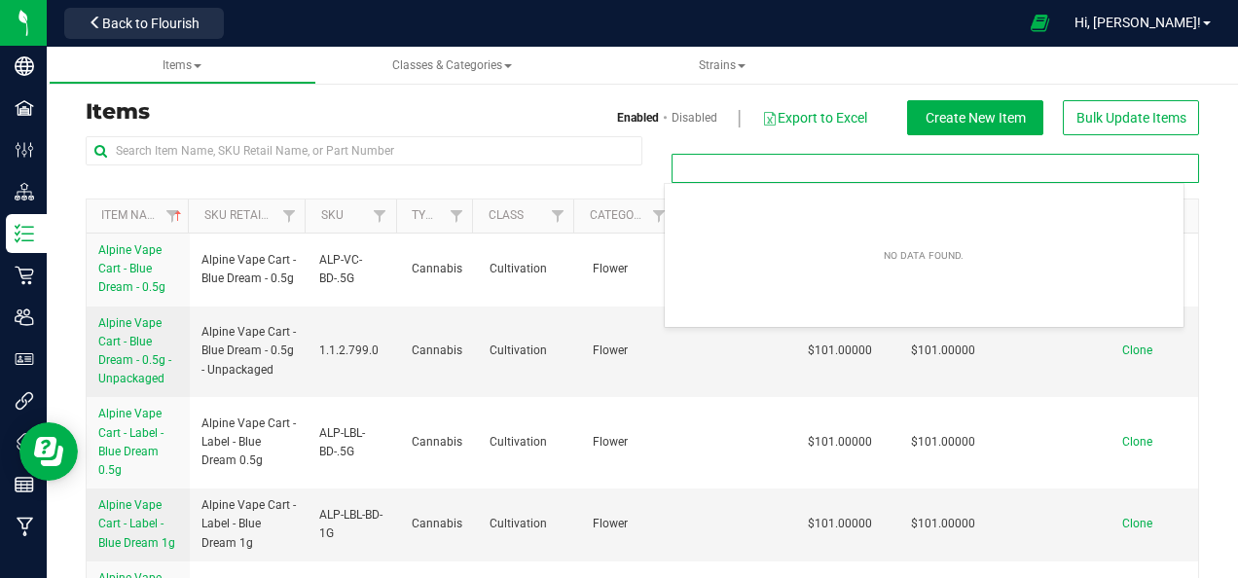
type input "Filter Tags"
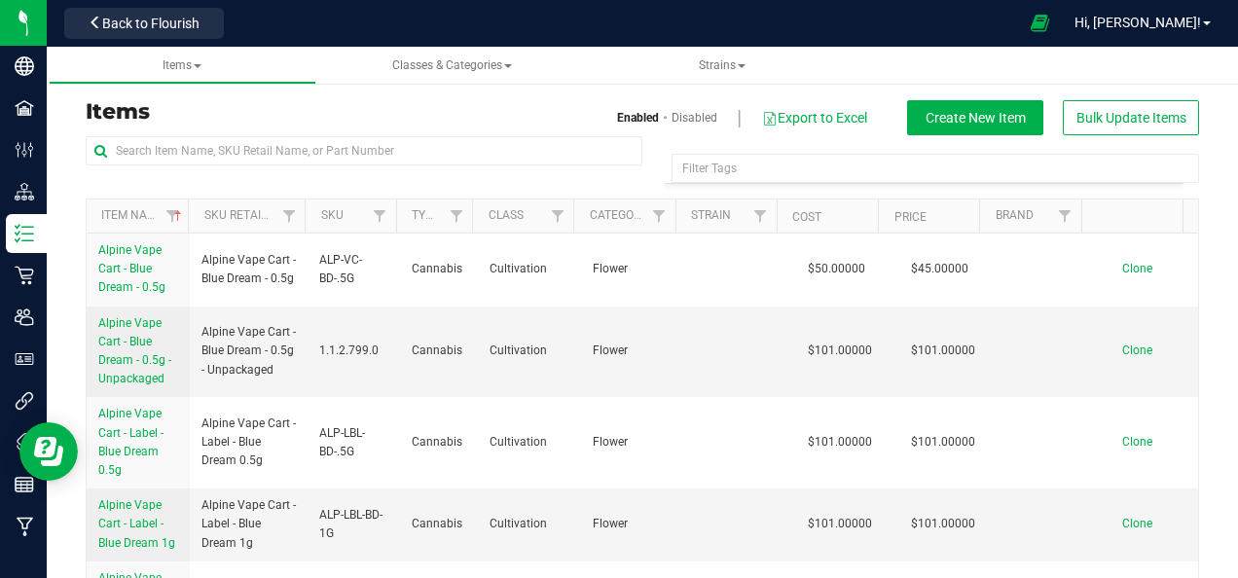
click at [455, 171] on div at bounding box center [364, 158] width 557 height 45
click at [1057, 216] on span "Filter" at bounding box center [1065, 216] width 16 height 16
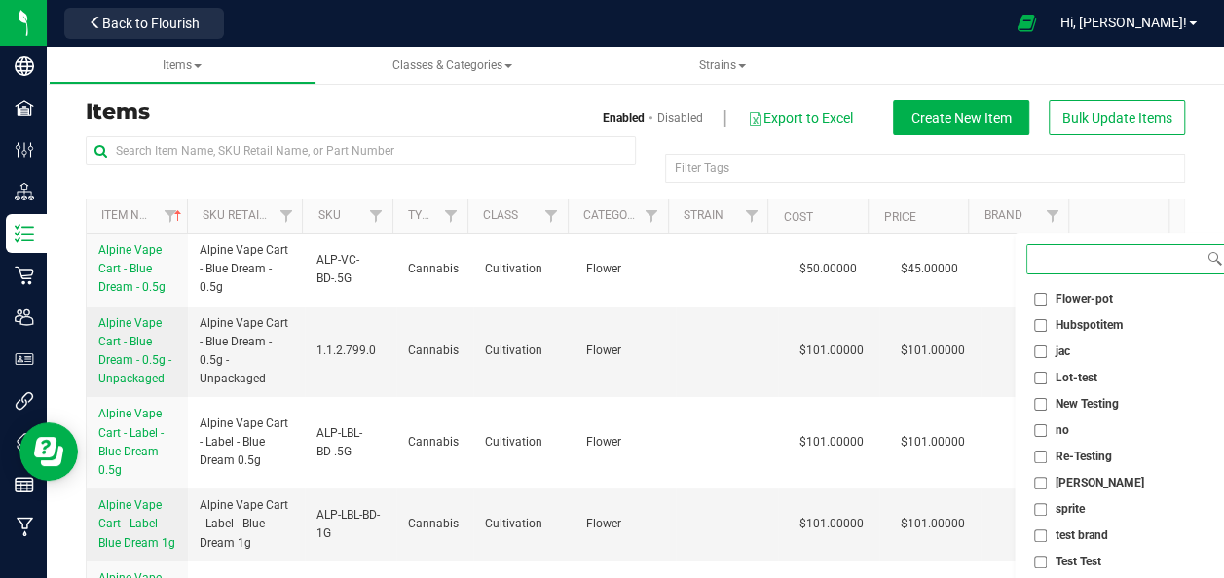
scroll to position [149, 0]
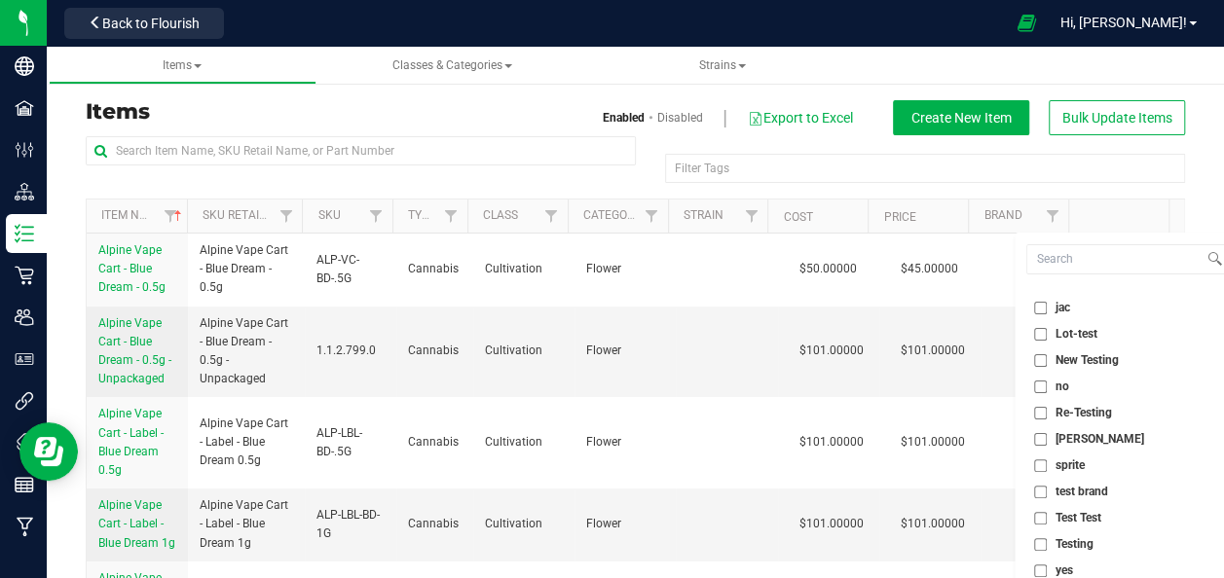
click at [1039, 461] on input "sprite" at bounding box center [1040, 466] width 13 height 13
checkbox input "true"
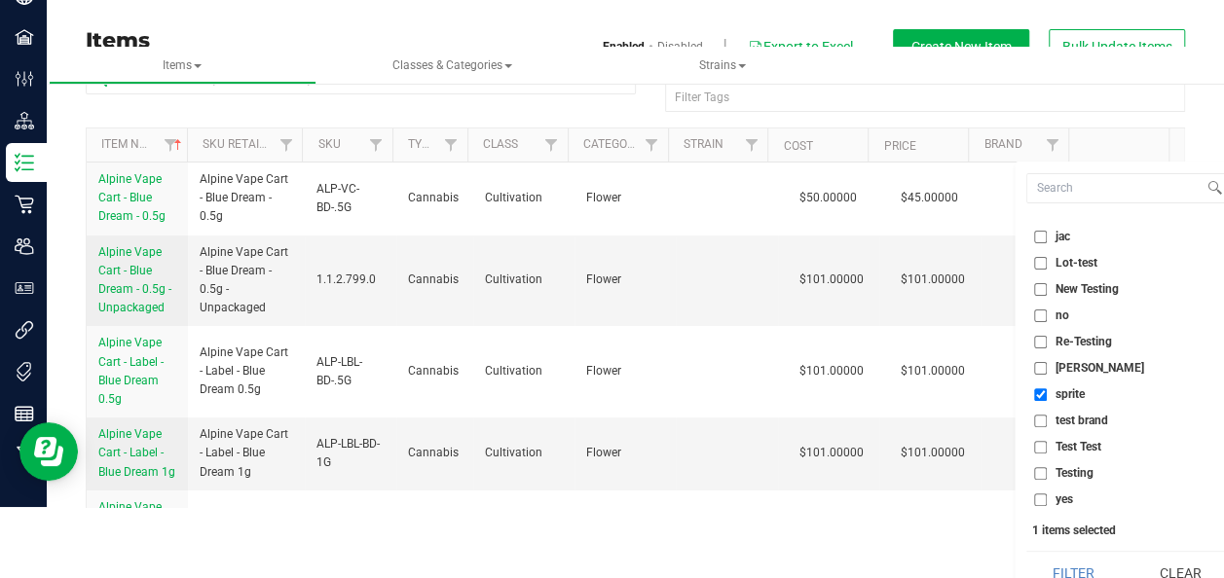
scroll to position [92, 0]
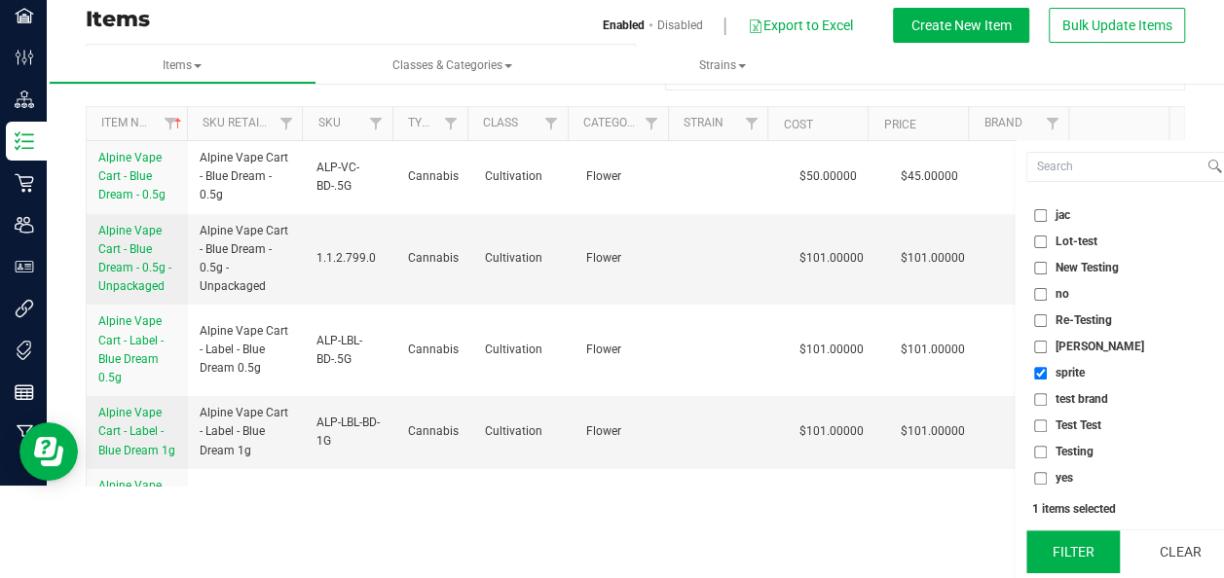
click at [1084, 554] on button "Filter" at bounding box center [1072, 552] width 93 height 43
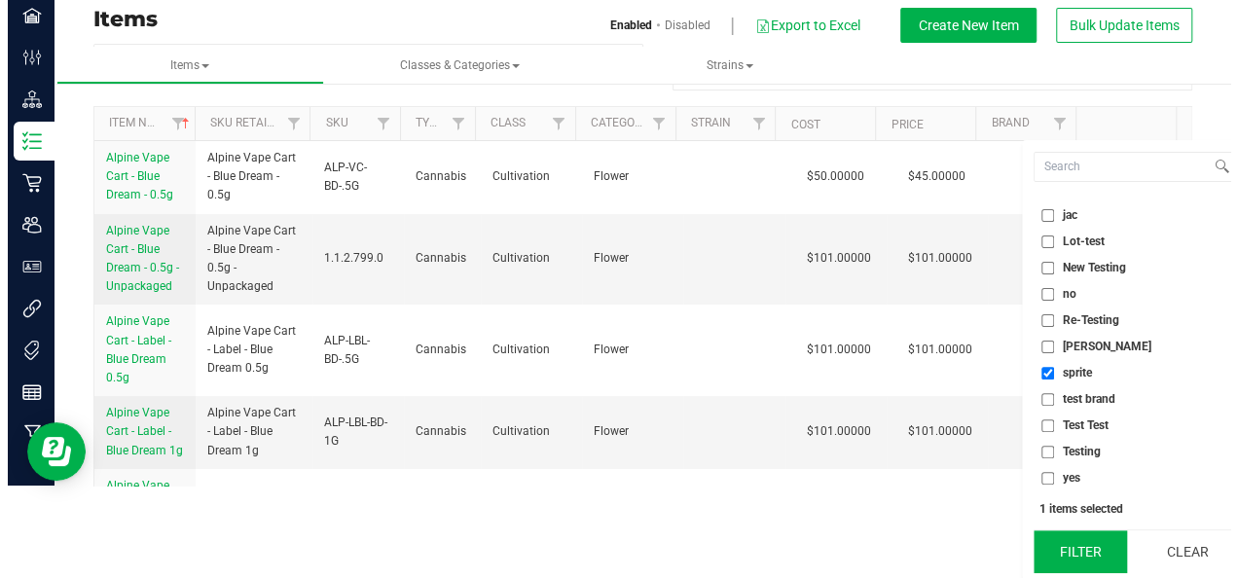
scroll to position [0, 0]
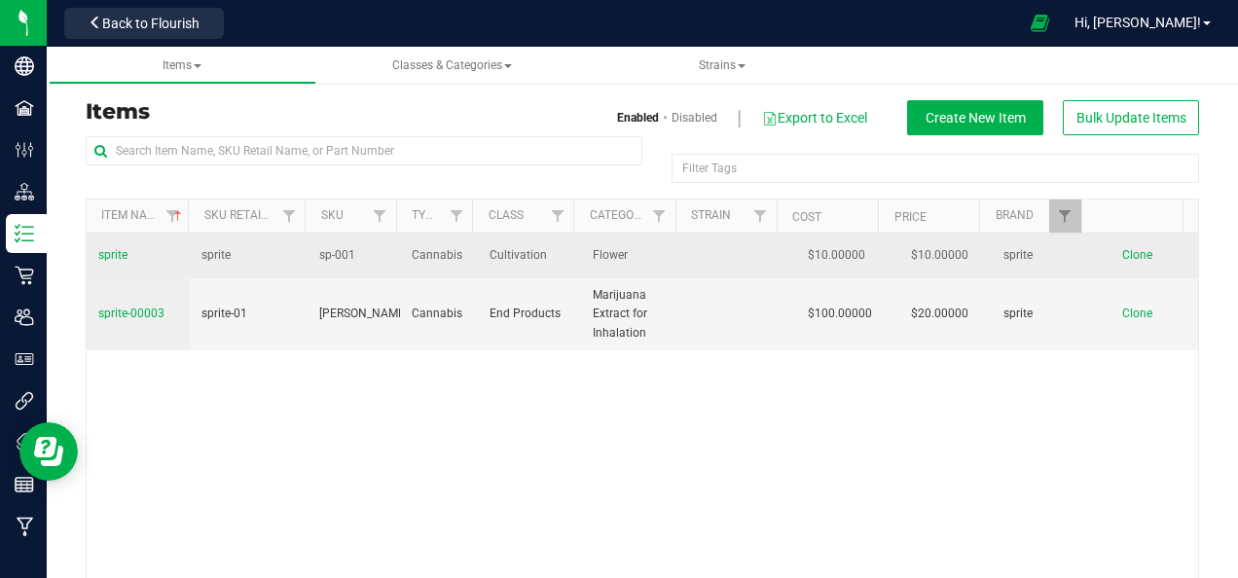
click at [113, 252] on span "sprite" at bounding box center [112, 255] width 29 height 14
